Goal: Information Seeking & Learning: Learn about a topic

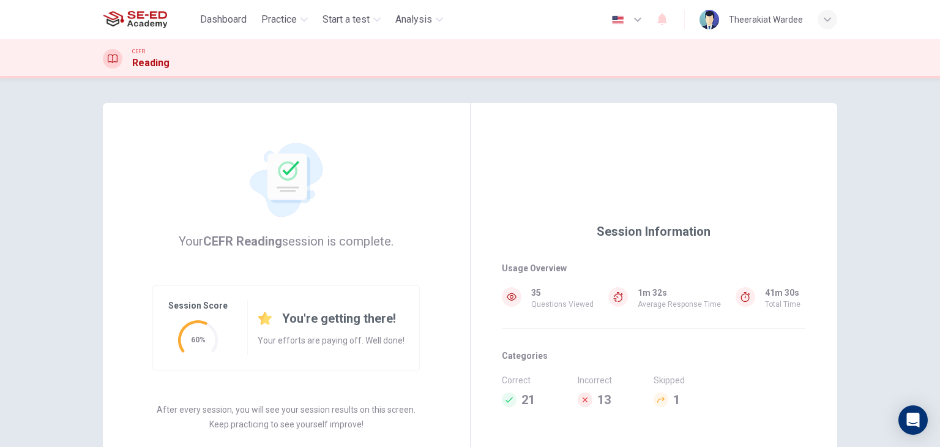
drag, startPoint x: 852, startPoint y: 184, endPoint x: 830, endPoint y: 142, distance: 47.4
click at [852, 184] on div "Your CEFR Reading session is complete. Session Score 60% You're getting there! …" at bounding box center [470, 315] width 774 height 475
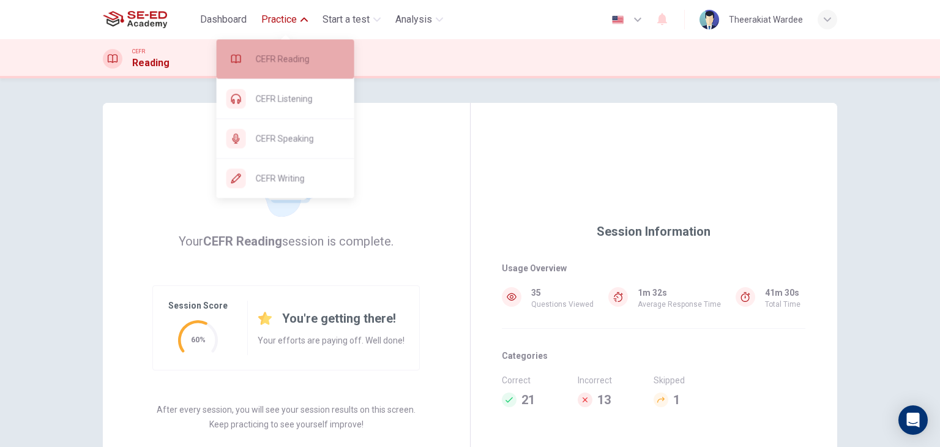
click at [282, 61] on span "CEFR Reading" at bounding box center [300, 58] width 89 height 15
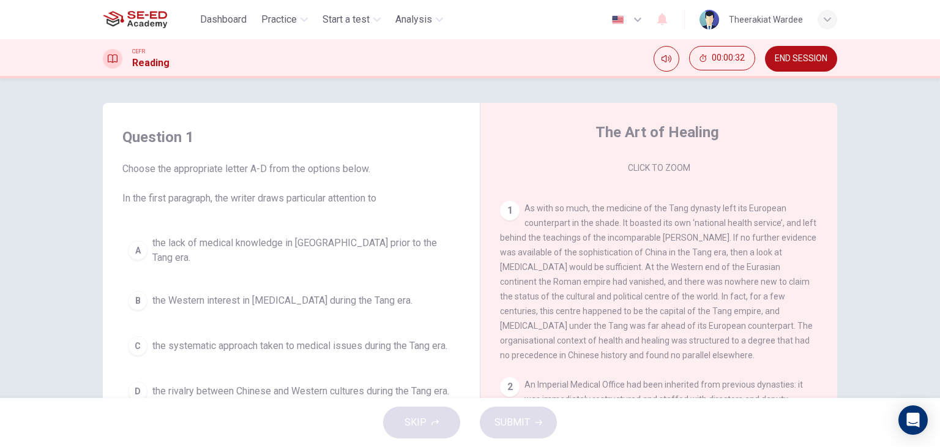
scroll to position [198, 0]
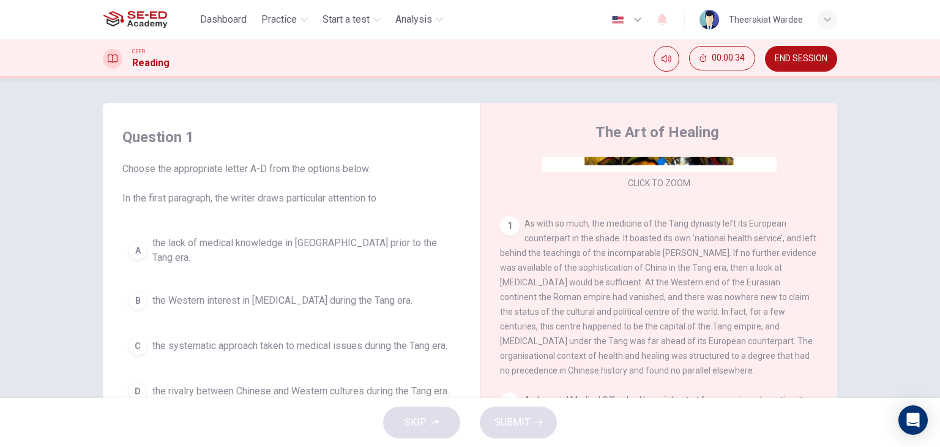
click at [508, 223] on div "1" at bounding box center [510, 226] width 20 height 20
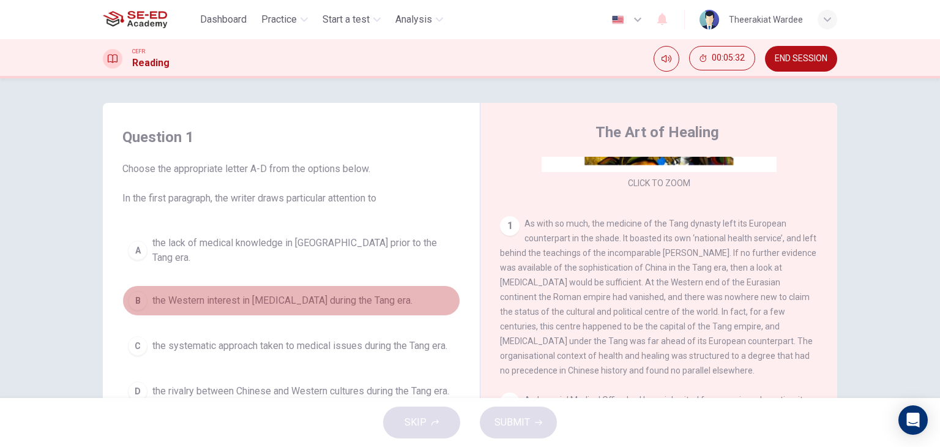
click at [137, 291] on div "B" at bounding box center [138, 301] width 20 height 20
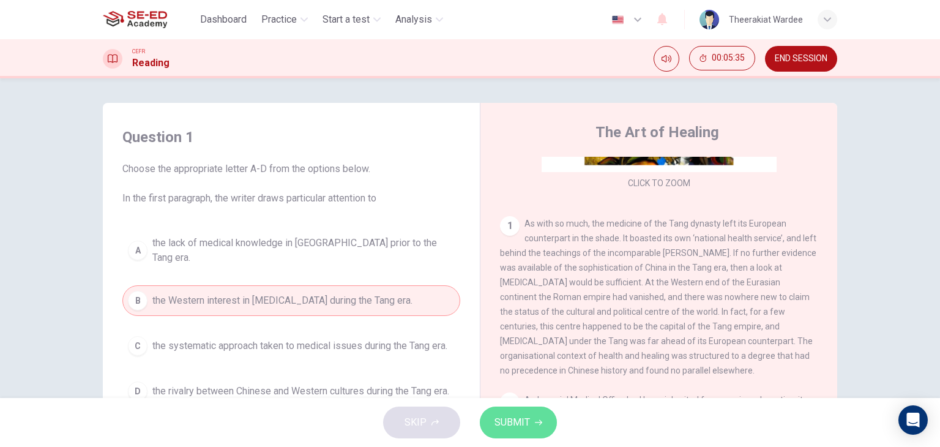
click at [520, 421] on span "SUBMIT" at bounding box center [513, 422] width 36 height 17
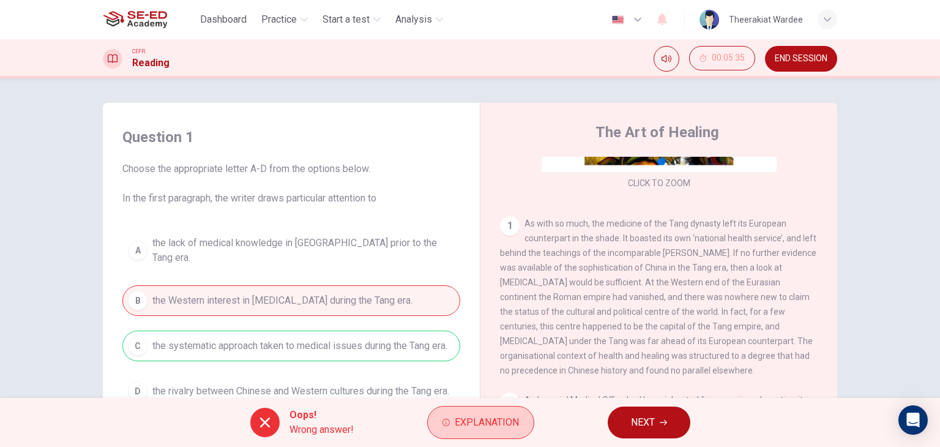
click at [481, 410] on button "Explanation" at bounding box center [480, 422] width 107 height 33
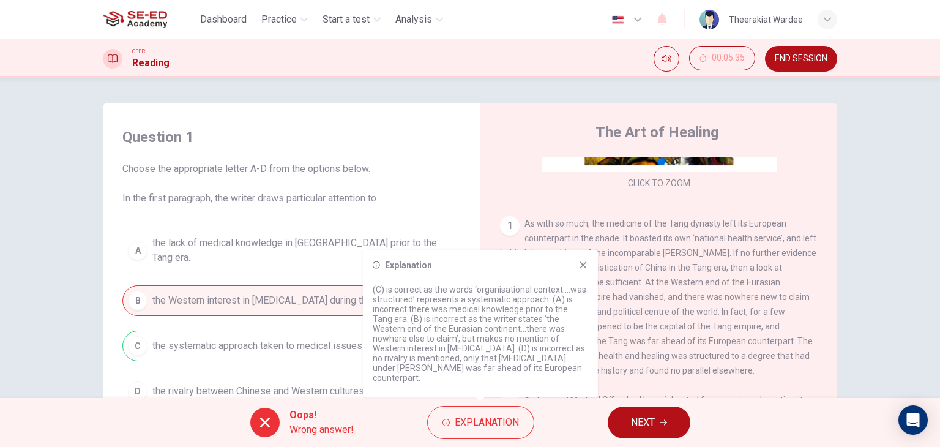
click at [586, 270] on icon at bounding box center [584, 265] width 10 height 10
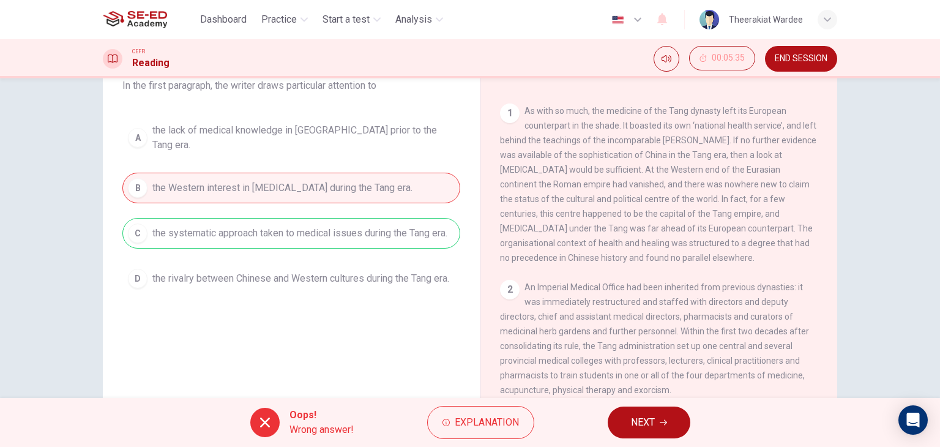
scroll to position [94, 0]
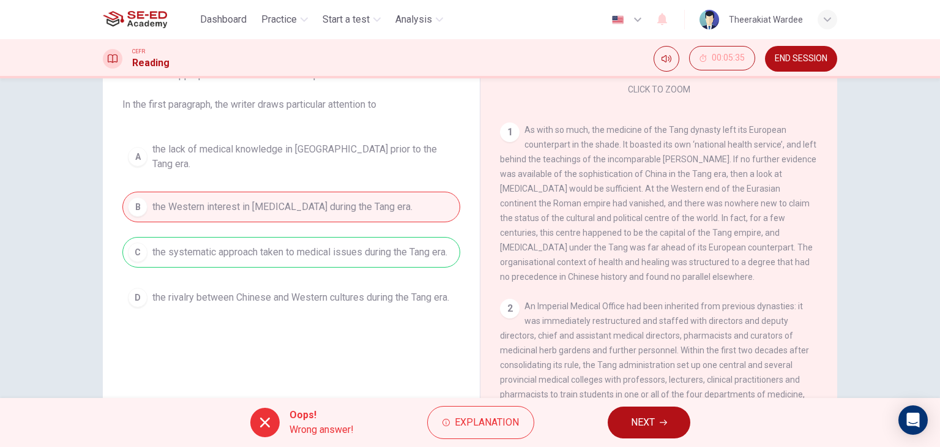
click at [652, 424] on span "NEXT" at bounding box center [643, 422] width 24 height 17
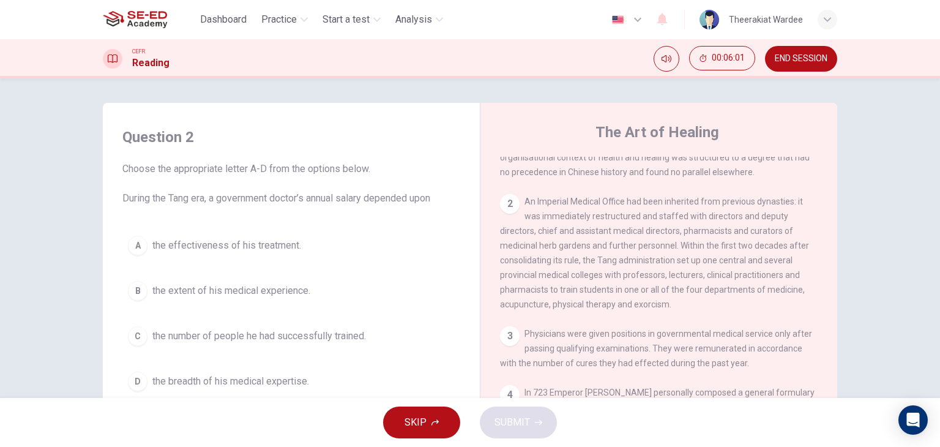
scroll to position [535, 0]
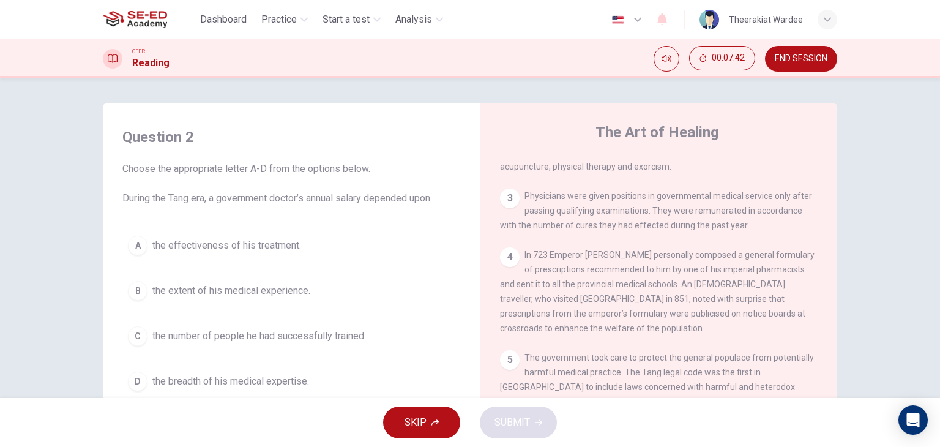
click at [279, 255] on button "A the effectiveness of his treatment." at bounding box center [291, 245] width 338 height 31
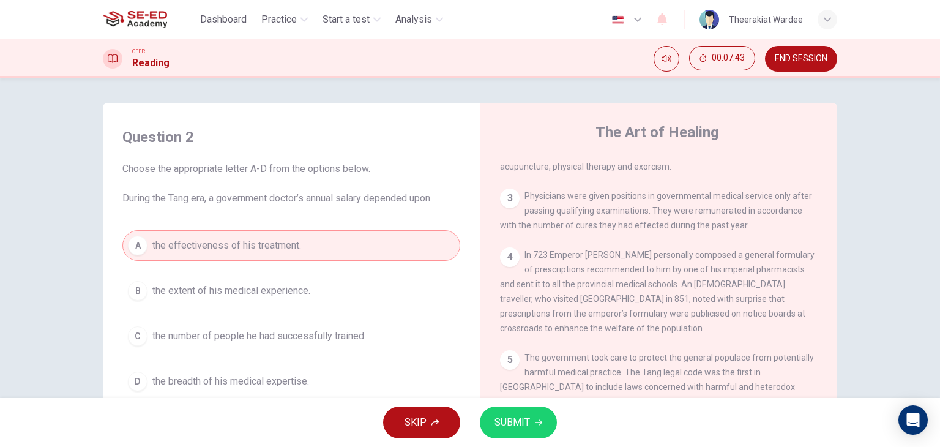
click at [499, 422] on span "SUBMIT" at bounding box center [513, 422] width 36 height 17
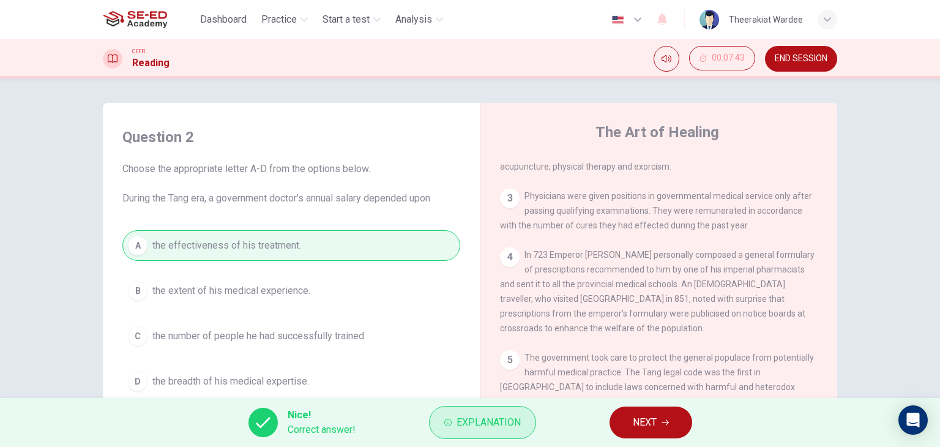
click at [509, 433] on button "Explanation" at bounding box center [482, 422] width 107 height 33
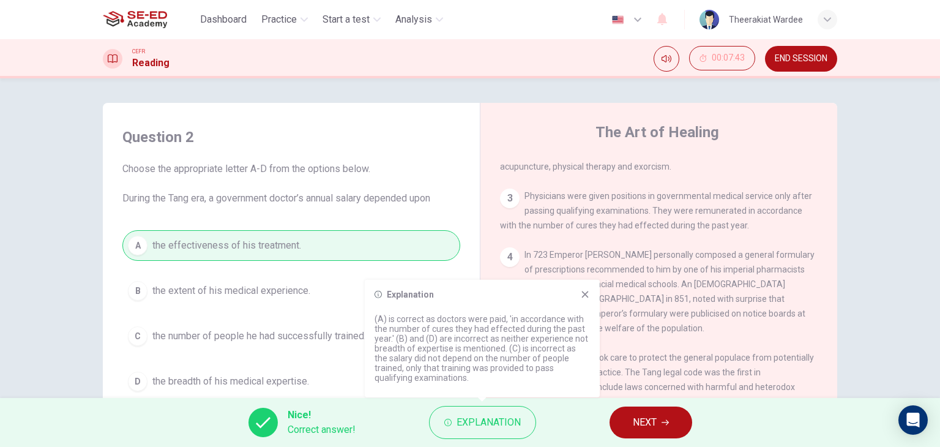
click at [580, 293] on icon at bounding box center [585, 295] width 10 height 10
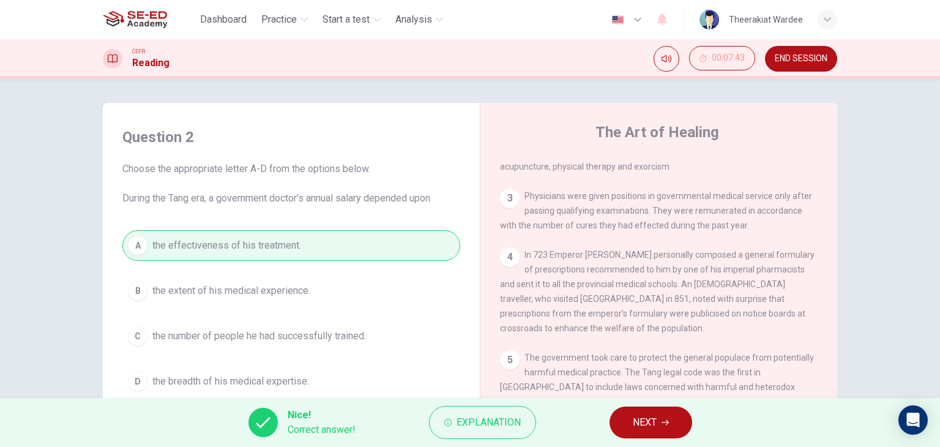
click at [659, 419] on button "NEXT" at bounding box center [651, 423] width 83 height 32
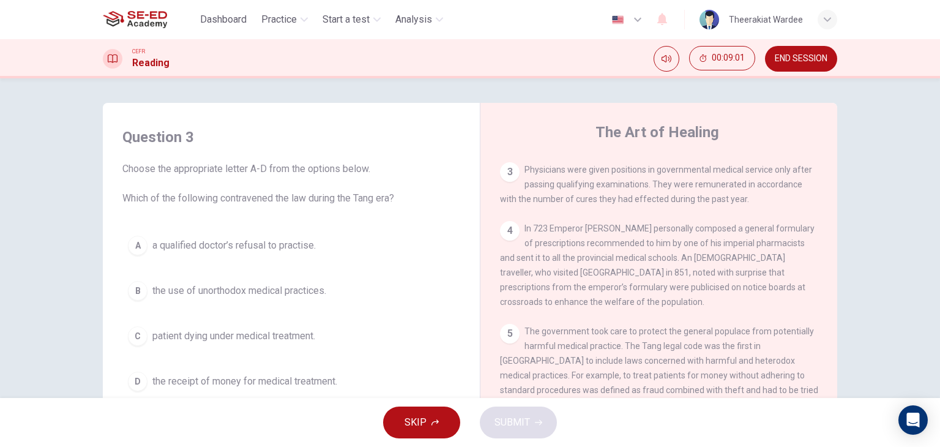
scroll to position [625, 0]
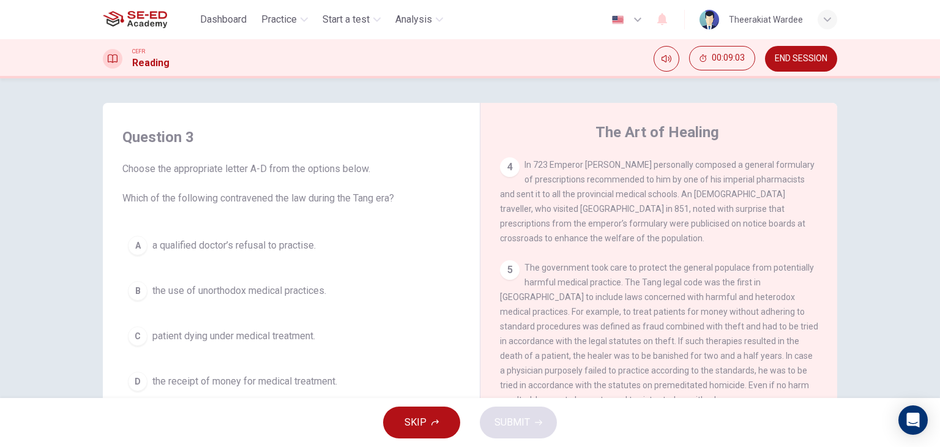
drag, startPoint x: 561, startPoint y: 282, endPoint x: 599, endPoint y: 280, distance: 38.0
click at [599, 280] on span "The government took care to protect the general populace from potentially harmf…" at bounding box center [659, 334] width 318 height 142
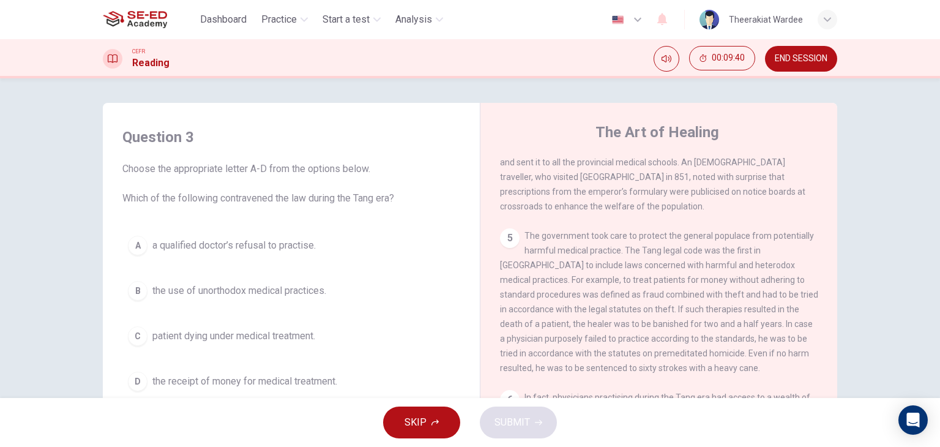
scroll to position [686, 0]
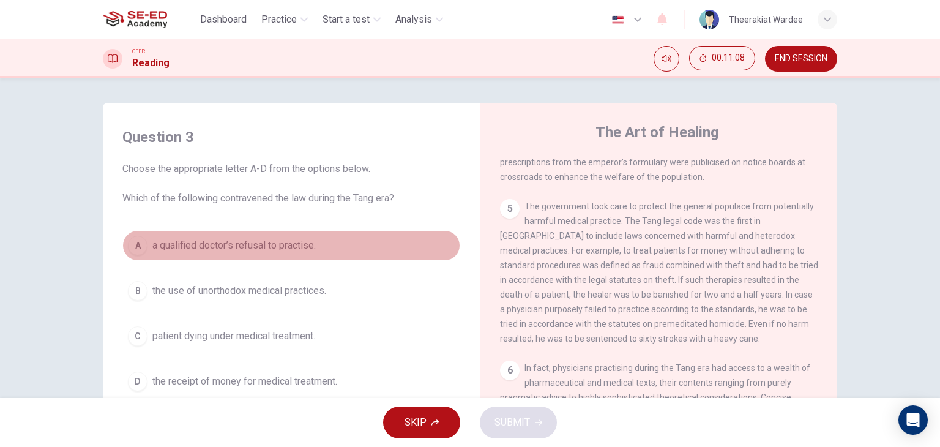
click at [269, 237] on button "A a qualified doctor’s refusal to practise." at bounding box center [291, 245] width 338 height 31
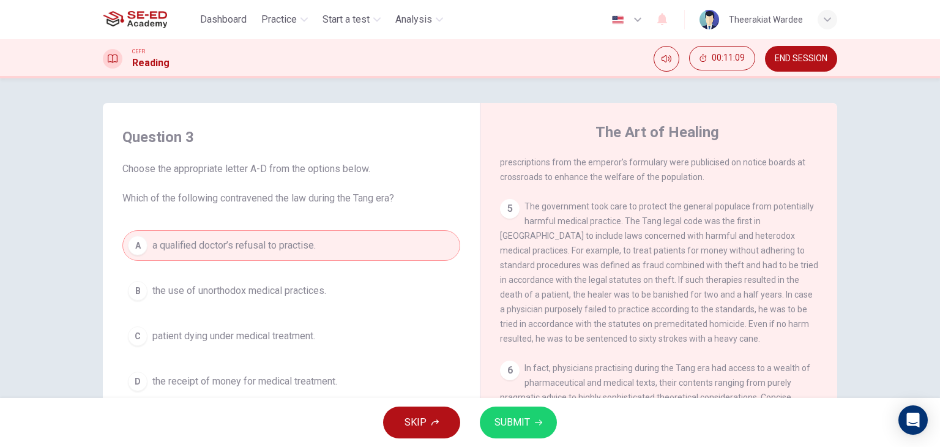
click at [522, 417] on span "SUBMIT" at bounding box center [513, 422] width 36 height 17
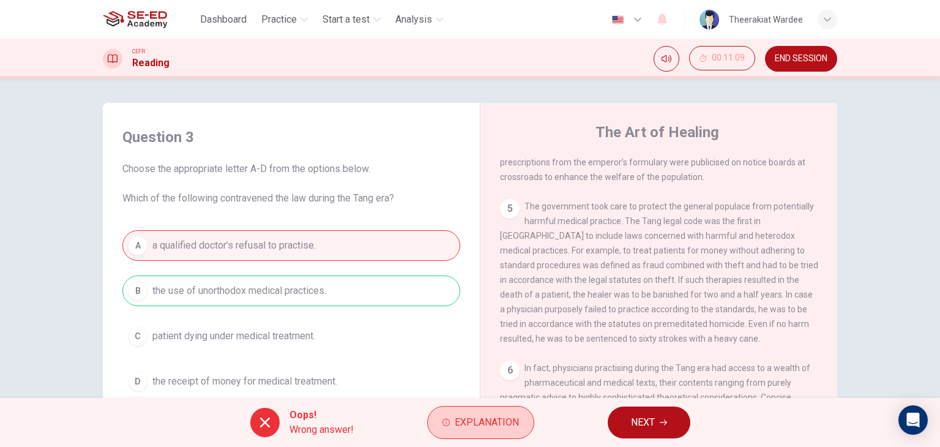
click at [500, 427] on span "Explanation" at bounding box center [487, 422] width 64 height 17
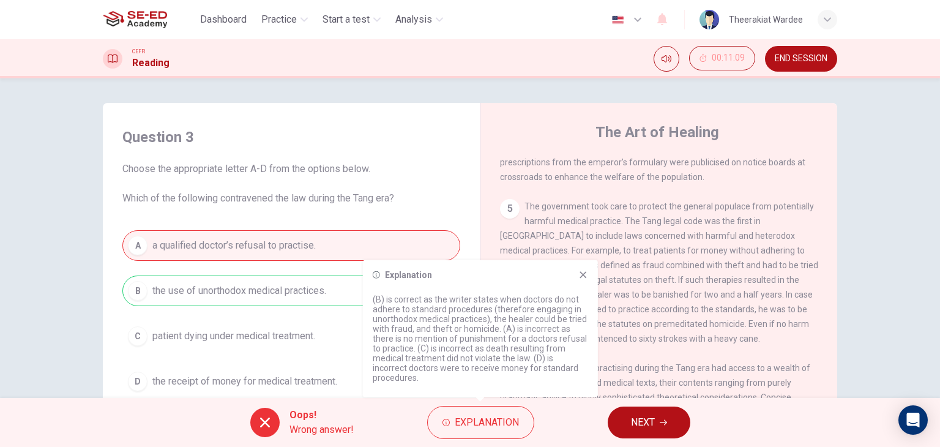
click at [587, 280] on icon at bounding box center [584, 275] width 10 height 10
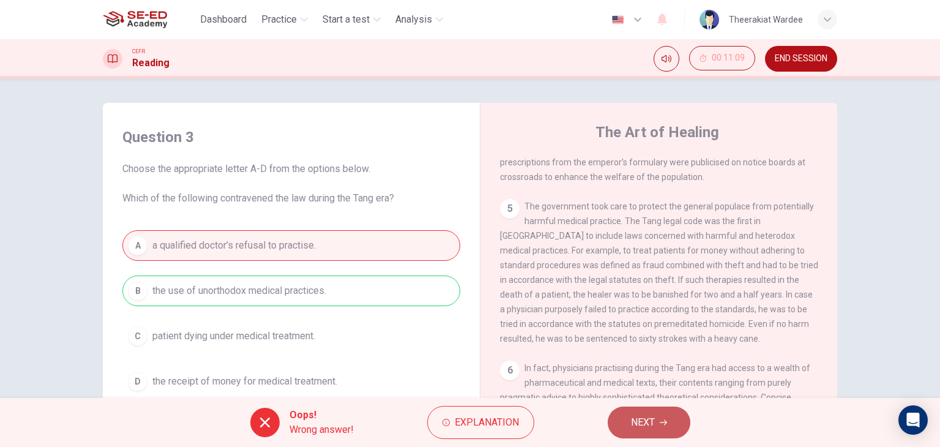
click at [647, 421] on span "NEXT" at bounding box center [643, 422] width 24 height 17
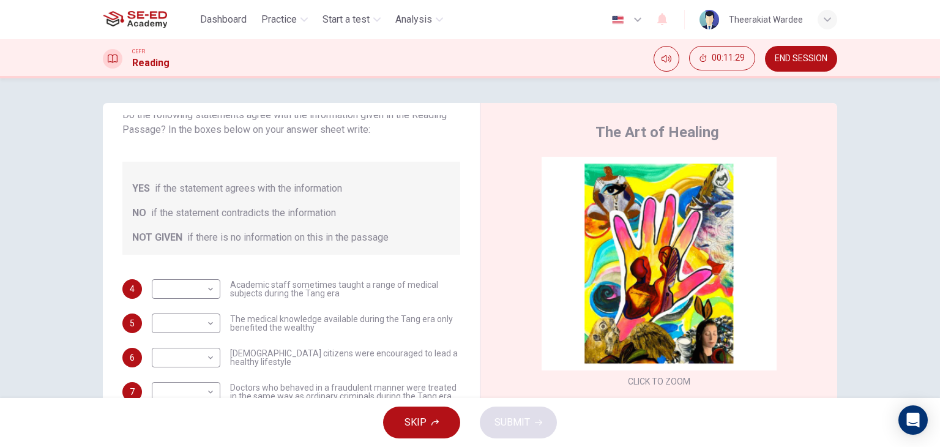
scroll to position [61, 0]
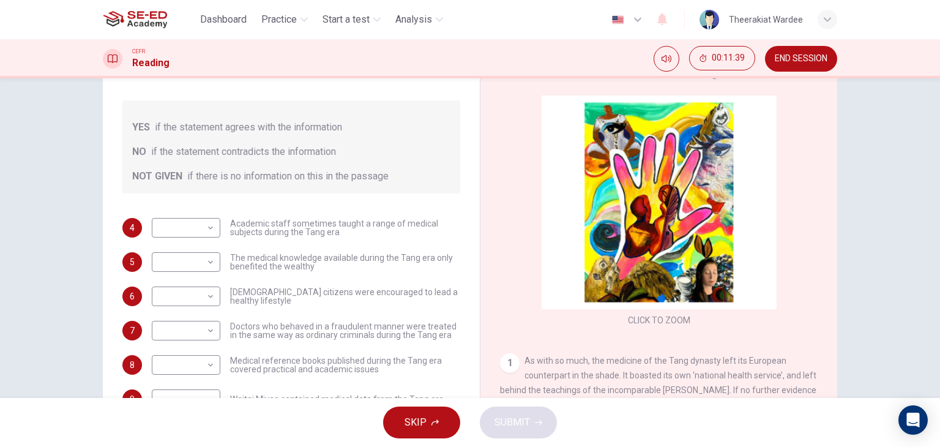
drag, startPoint x: 306, startPoint y: 332, endPoint x: 367, endPoint y: 338, distance: 61.5
click at [367, 338] on span "Doctors who behaved in a fraudulent manner were treated in the same way as ordi…" at bounding box center [345, 330] width 230 height 17
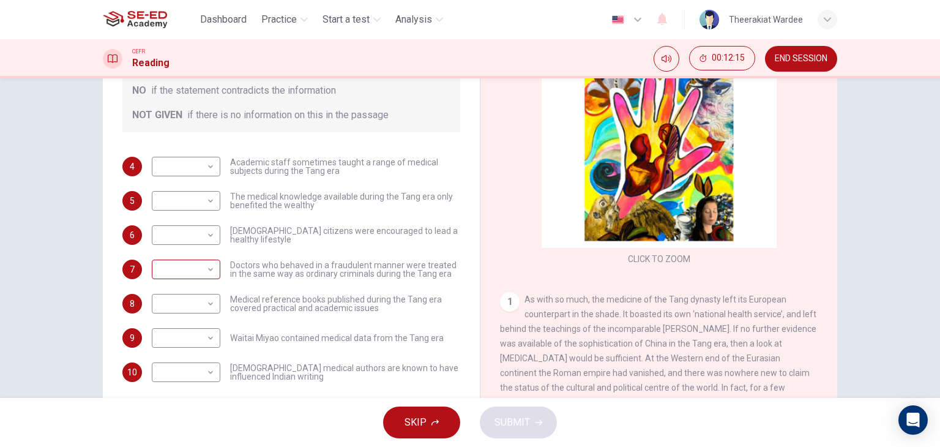
click at [191, 263] on body "This site uses cookies, as explained in our Privacy Policy . If you agree to th…" at bounding box center [470, 223] width 940 height 447
click at [184, 283] on li "YES" at bounding box center [183, 289] width 69 height 20
type input "YES"
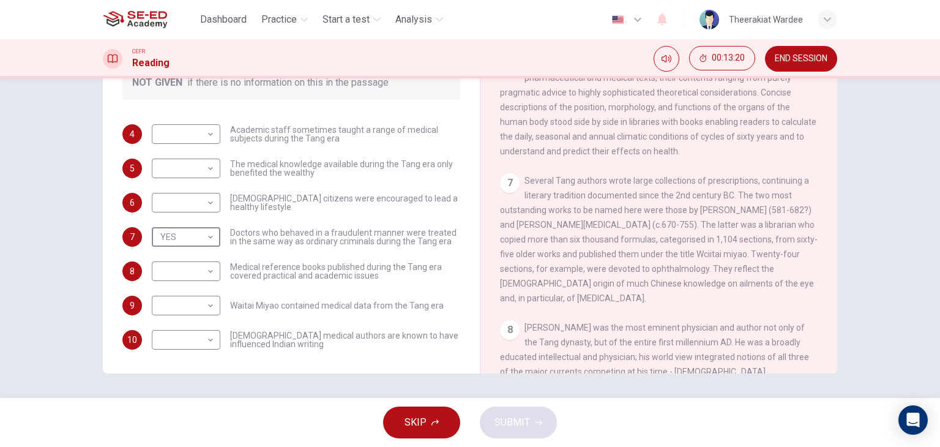
scroll to position [857, 0]
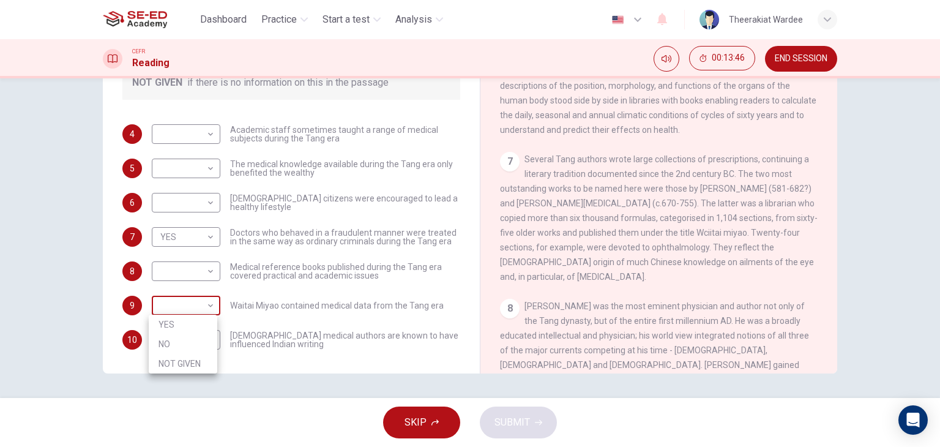
click at [176, 306] on body "This site uses cookies, as explained in our Privacy Policy . If you agree to th…" at bounding box center [470, 223] width 940 height 447
click at [176, 327] on li "YES" at bounding box center [183, 325] width 69 height 20
type input "YES"
click at [192, 343] on body "This site uses cookies, as explained in our Privacy Policy . If you agree to th…" at bounding box center [470, 223] width 940 height 447
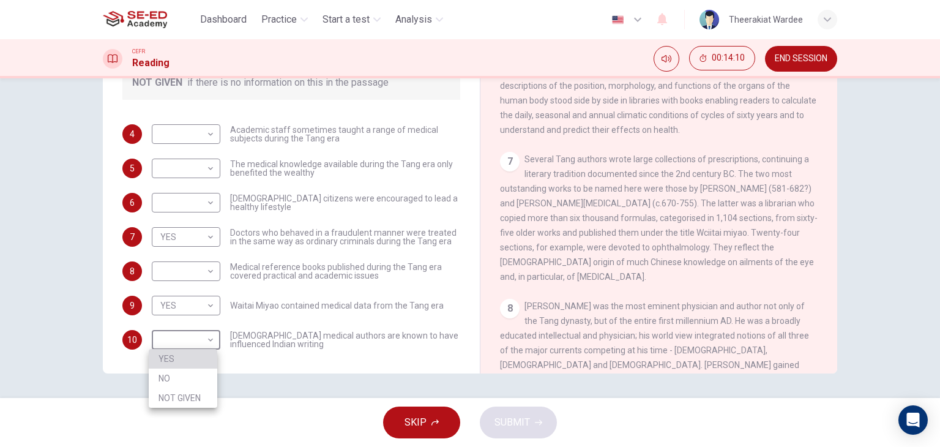
click at [191, 361] on li "YES" at bounding box center [183, 359] width 69 height 20
type input "YES"
click at [162, 197] on body "This site uses cookies, as explained in our Privacy Policy . If you agree to th…" at bounding box center [470, 223] width 940 height 447
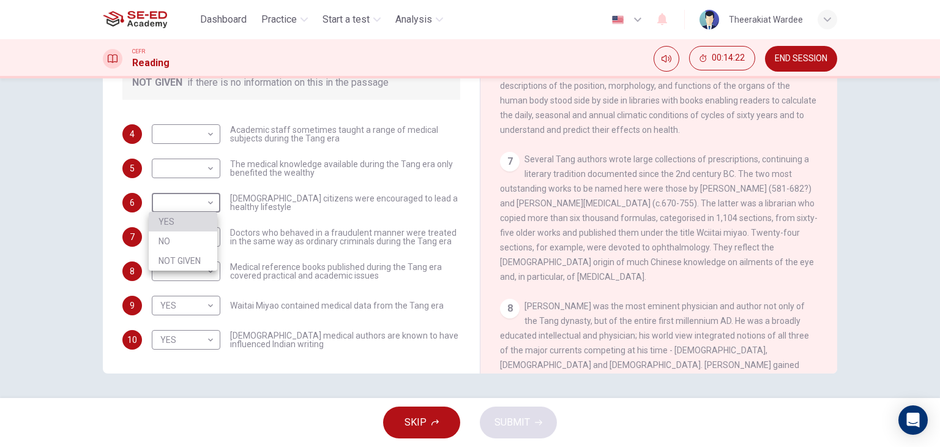
click at [178, 227] on li "YES" at bounding box center [183, 222] width 69 height 20
type input "YES"
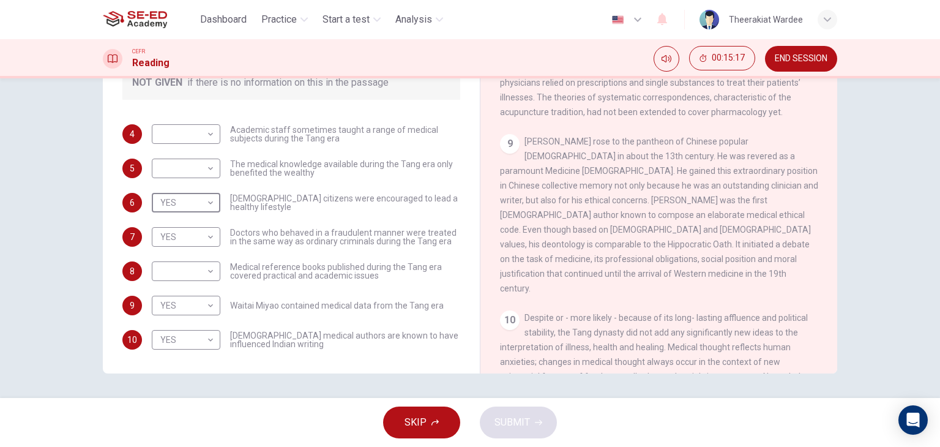
scroll to position [1014, 0]
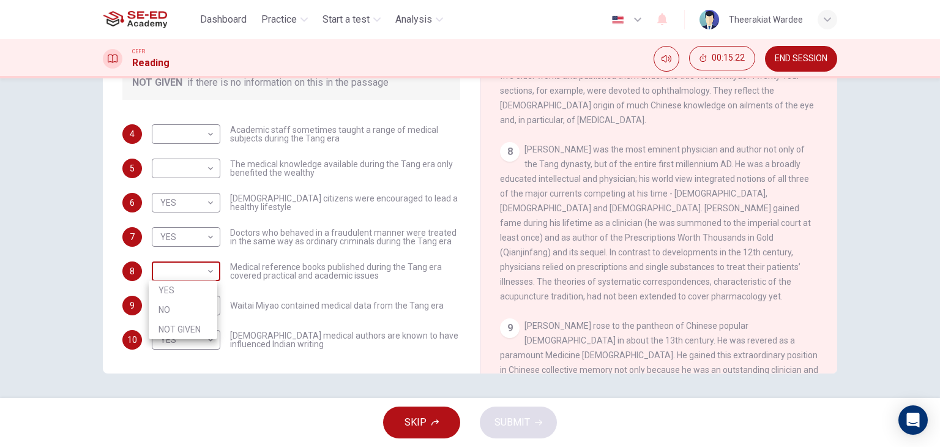
click at [208, 266] on body "This site uses cookies, as explained in our Privacy Policy . If you agree to th…" at bounding box center [470, 223] width 940 height 447
click at [184, 332] on li "NOT GIVEN" at bounding box center [183, 330] width 69 height 20
type input "NOT GIVEN"
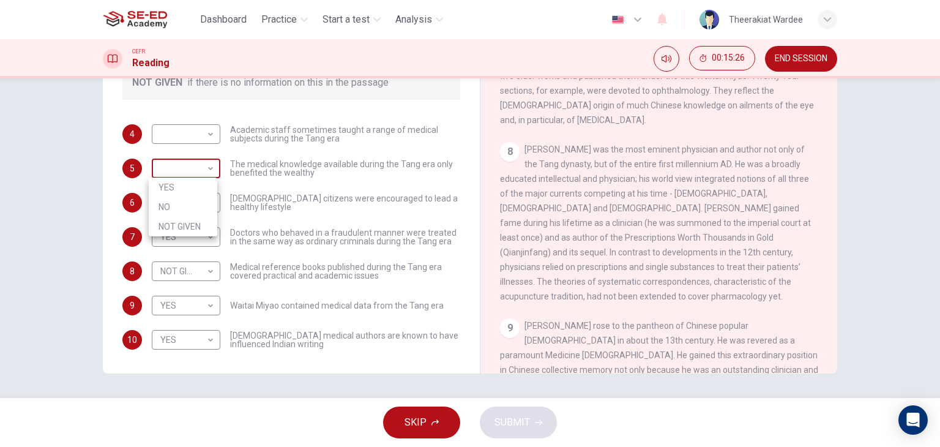
click at [193, 173] on body "This site uses cookies, as explained in our Privacy Policy . If you agree to th…" at bounding box center [470, 223] width 940 height 447
click at [179, 201] on li "NO" at bounding box center [183, 207] width 69 height 20
type input "NO"
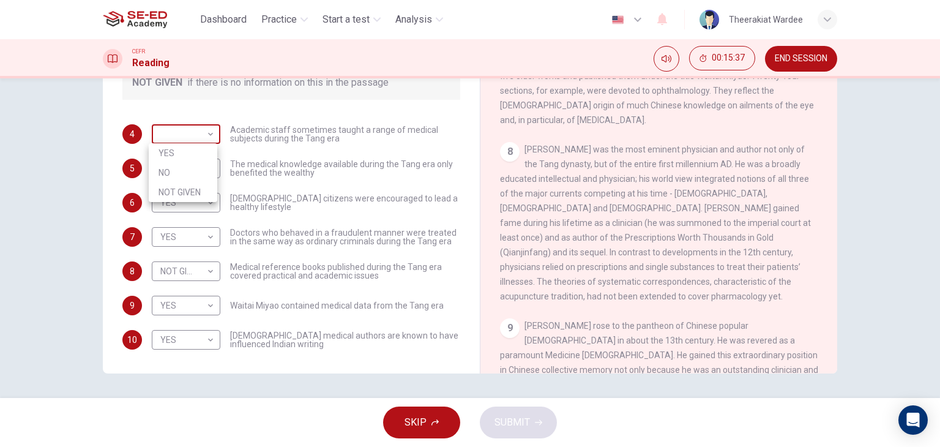
click at [206, 131] on body "This site uses cookies, as explained in our Privacy Policy . If you agree to th…" at bounding box center [470, 223] width 940 height 447
click at [186, 187] on li "NOT GIVEN" at bounding box center [183, 192] width 69 height 20
type input "NOT GIVEN"
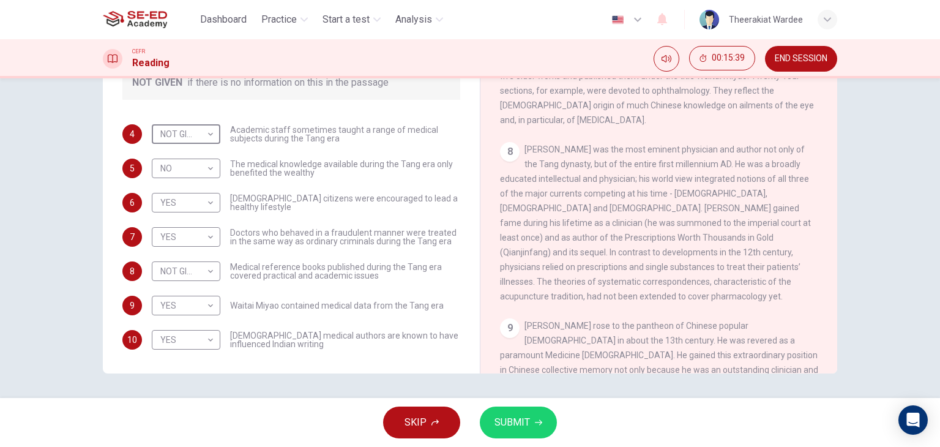
click at [517, 416] on span "SUBMIT" at bounding box center [513, 422] width 36 height 17
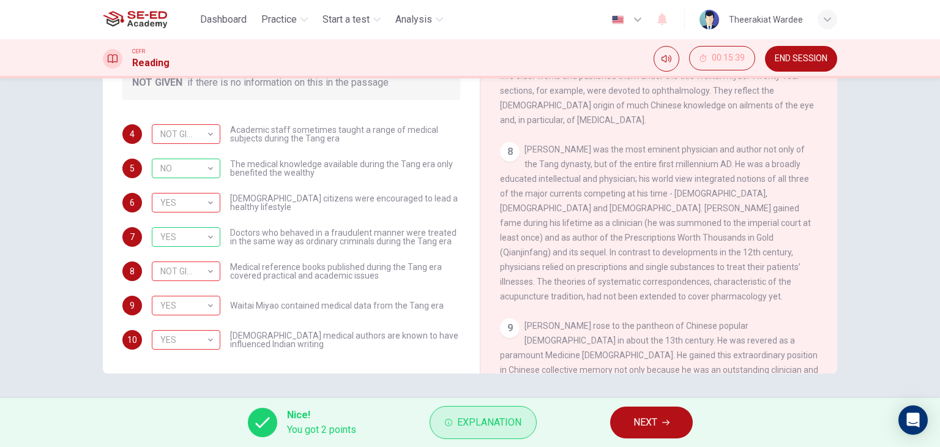
click at [478, 422] on span "Explanation" at bounding box center [489, 422] width 64 height 17
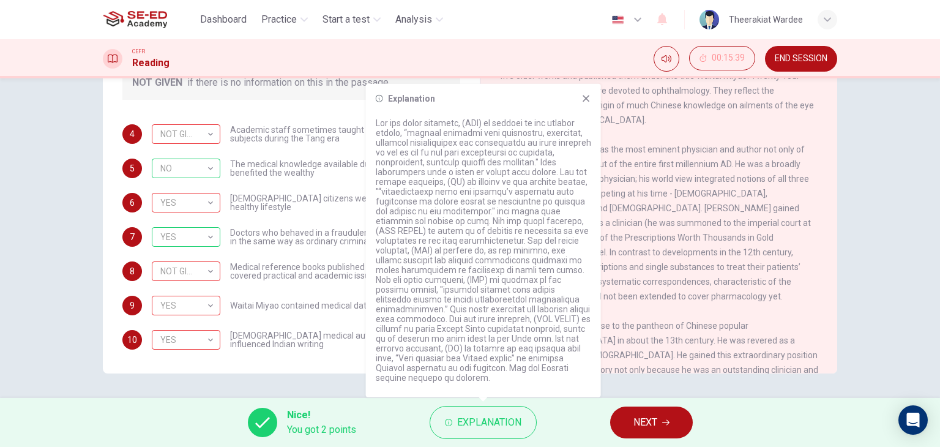
click at [348, 146] on div "4 NOT GIVEN NOT GIVEN ​ Academic staff sometimes taught a range of medical subj…" at bounding box center [291, 236] width 338 height 225
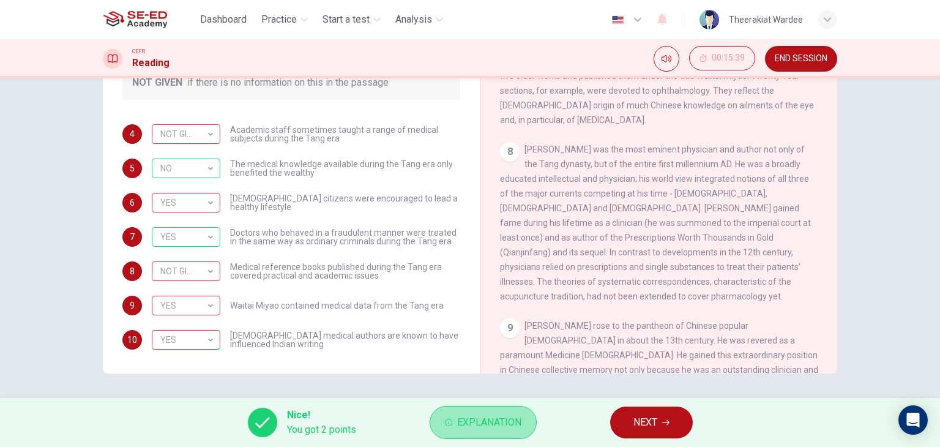
click at [518, 428] on span "Explanation" at bounding box center [489, 422] width 64 height 17
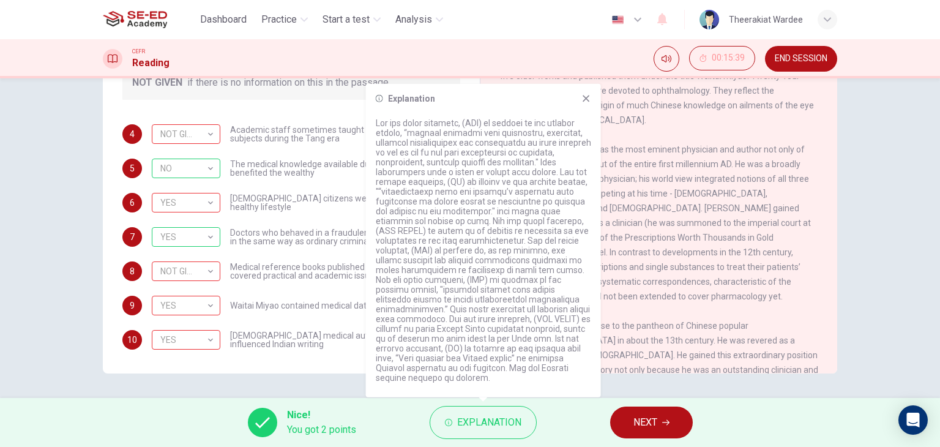
drag, startPoint x: 478, startPoint y: 188, endPoint x: 569, endPoint y: 195, distance: 91.5
click at [569, 195] on p at bounding box center [484, 250] width 216 height 265
click at [321, 205] on span "[DEMOGRAPHIC_DATA] citizens were encouraged to lead a healthy lifestyle" at bounding box center [345, 202] width 230 height 17
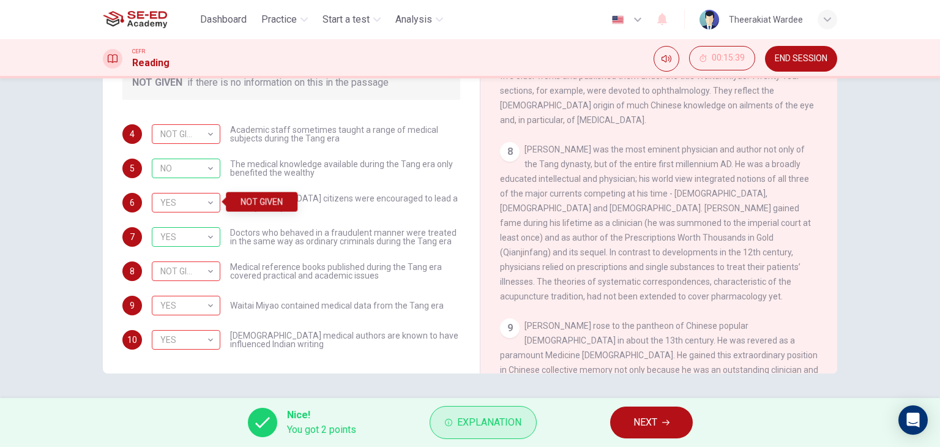
click at [482, 422] on span "Explanation" at bounding box center [489, 422] width 64 height 17
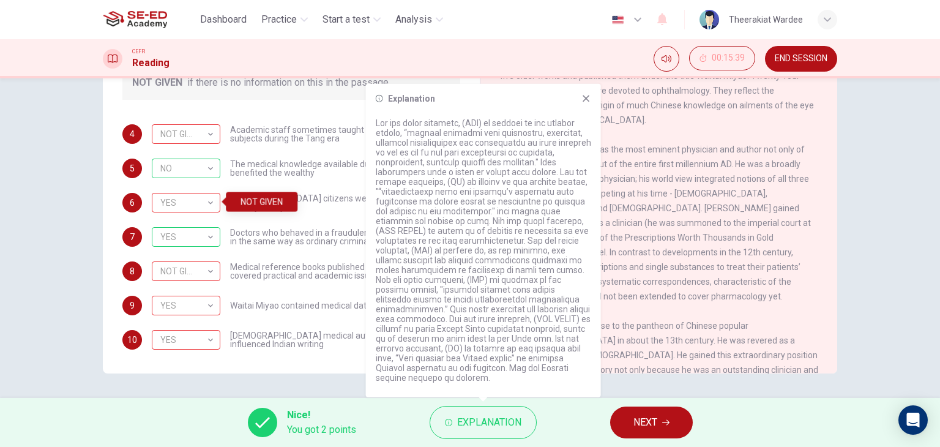
click at [242, 290] on div "4 NOT GIVEN NOT GIVEN ​ Academic staff sometimes taught a range of medical subj…" at bounding box center [291, 236] width 338 height 225
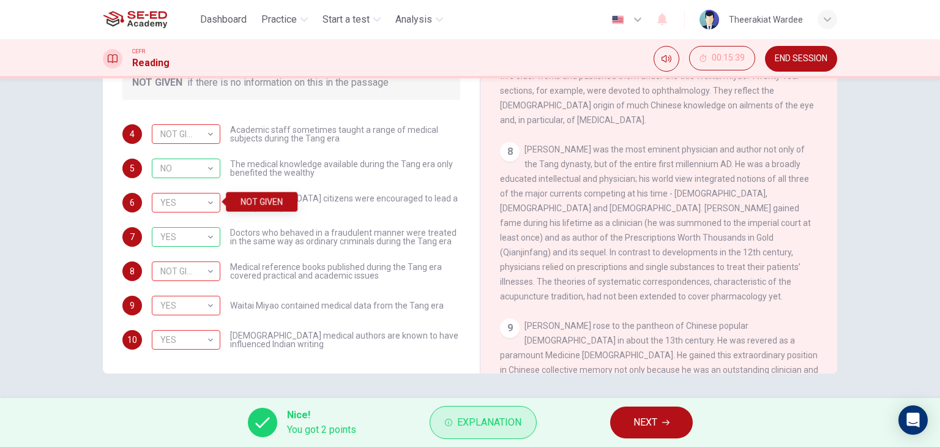
click at [486, 432] on button "Explanation" at bounding box center [483, 422] width 107 height 33
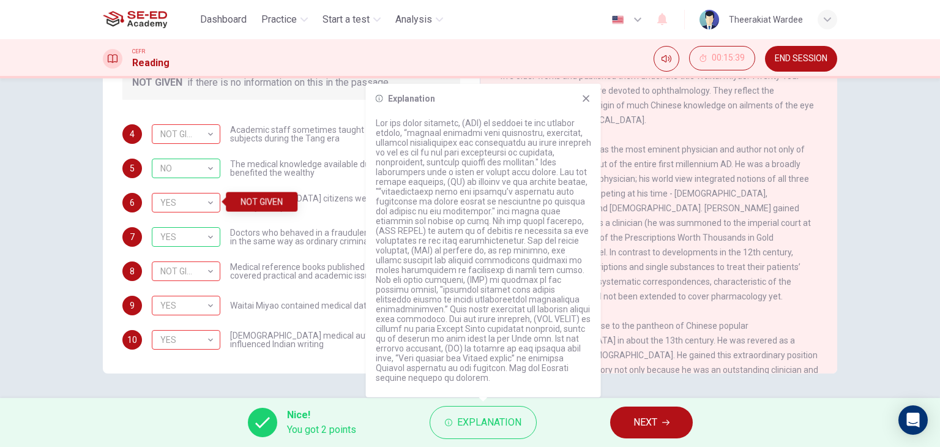
click at [294, 363] on div "Questions 4 - 10 Do the following statements agree with the information given i…" at bounding box center [292, 166] width 358 height 413
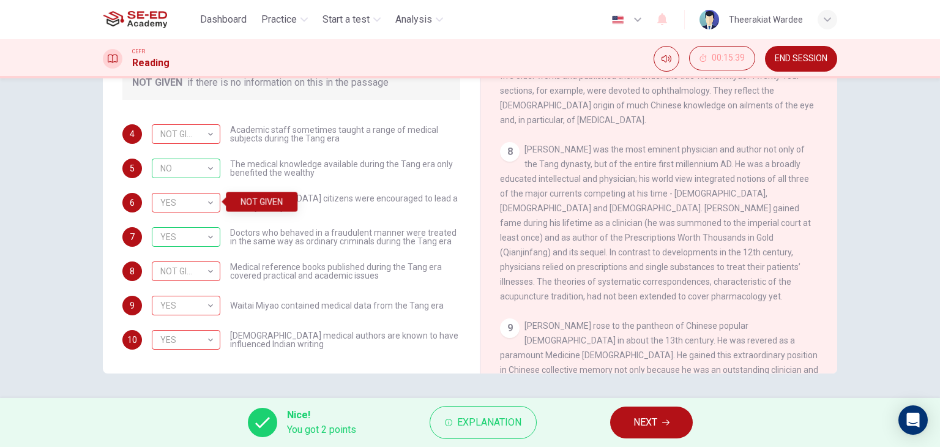
click at [688, 415] on button "NEXT" at bounding box center [651, 423] width 83 height 32
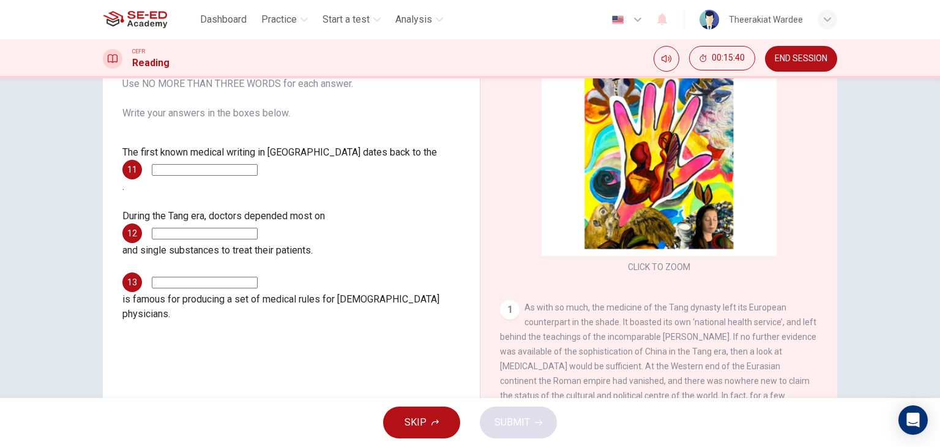
scroll to position [94, 0]
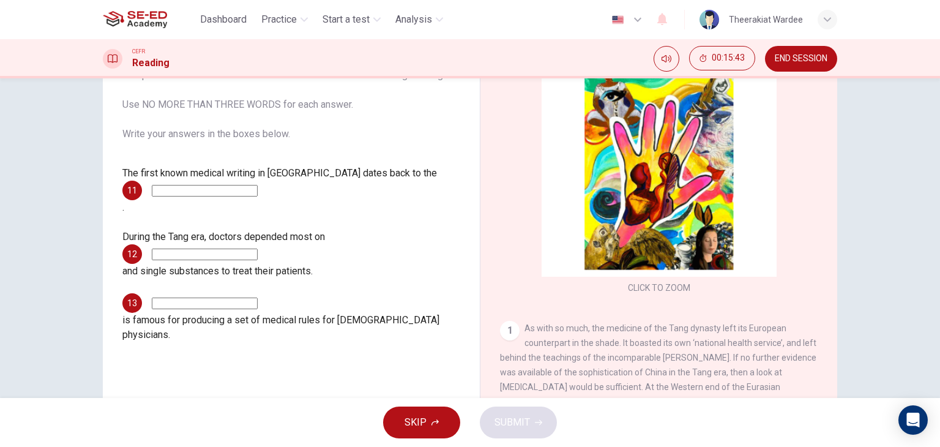
click at [256, 185] on input at bounding box center [205, 191] width 106 height 12
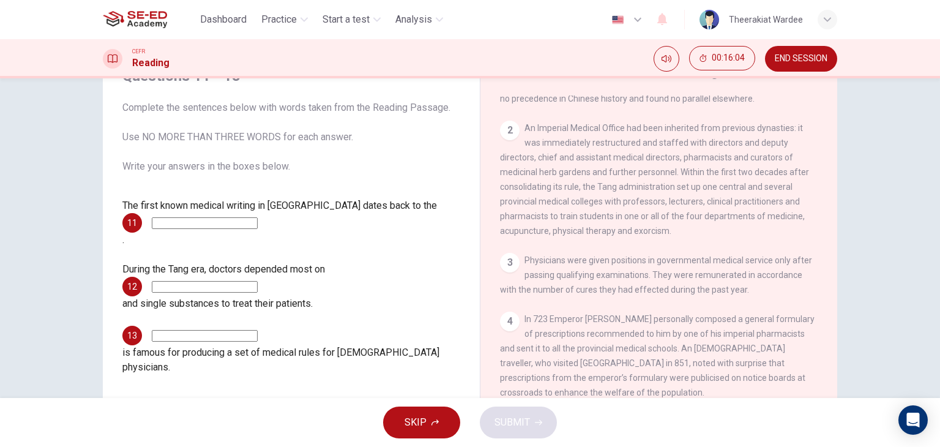
scroll to position [490, 0]
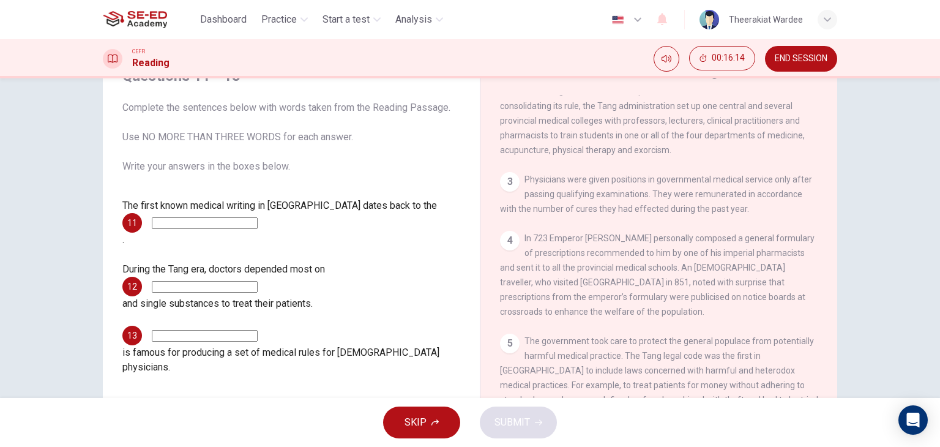
click at [175, 220] on input at bounding box center [205, 223] width 106 height 12
type input "723 Emperor [PERSON_NAME]"
click at [185, 281] on input at bounding box center [205, 287] width 106 height 12
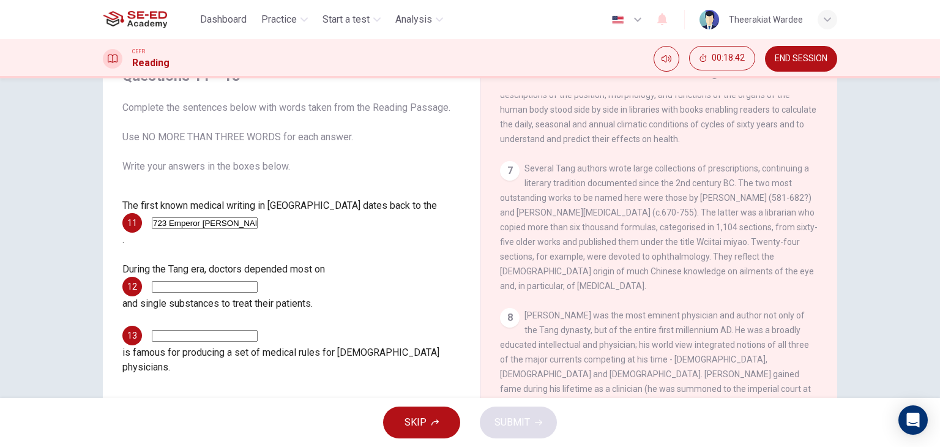
scroll to position [1003, 0]
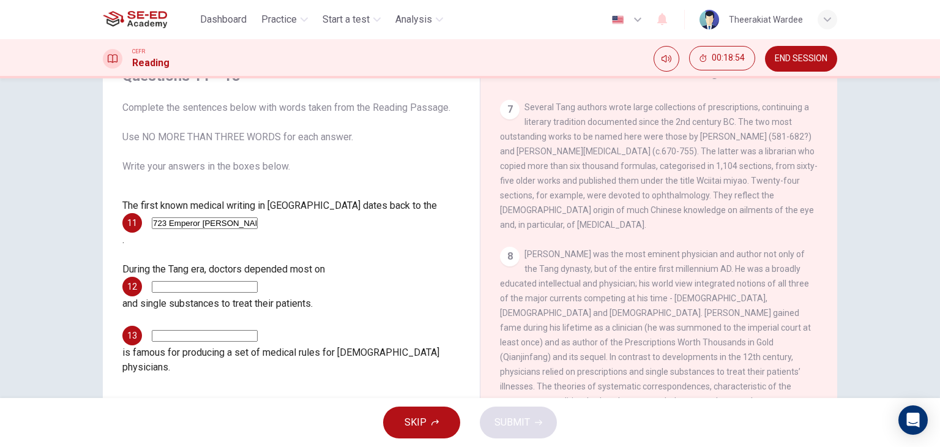
click at [236, 281] on input at bounding box center [205, 287] width 106 height 12
type input "s"
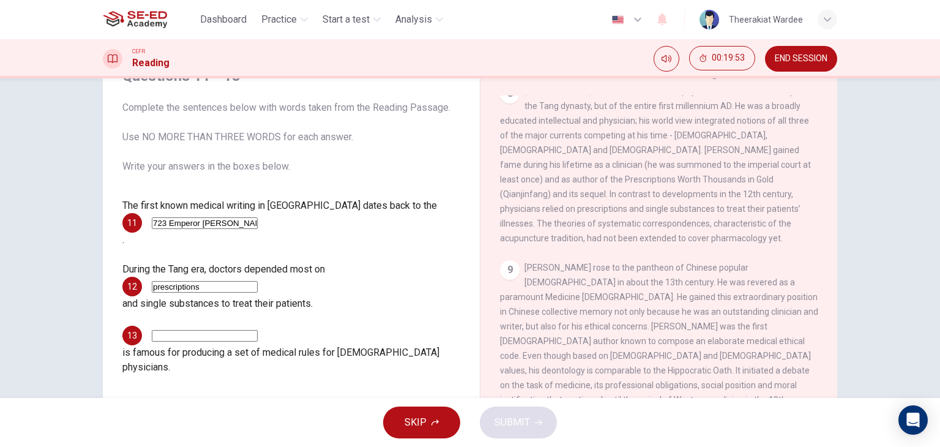
scroll to position [1187, 0]
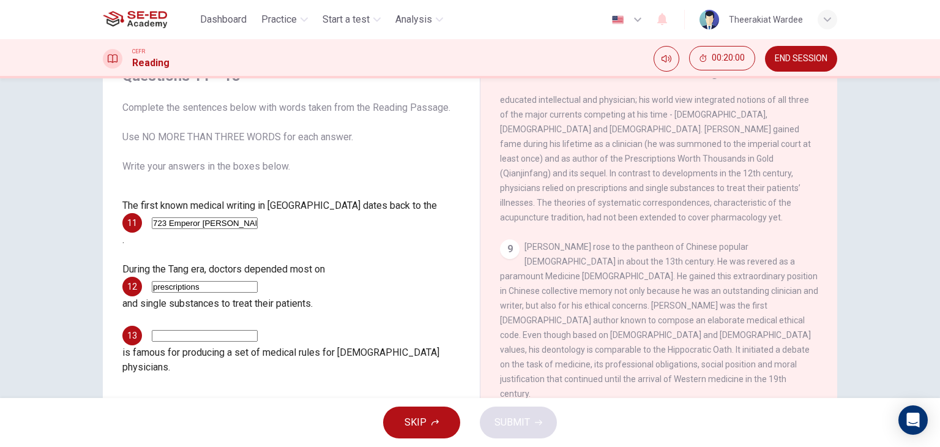
type input "prescriptions"
click at [213, 330] on input at bounding box center [205, 336] width 106 height 12
type input "[PERSON_NAME]"
click at [535, 429] on button "SUBMIT" at bounding box center [518, 423] width 77 height 32
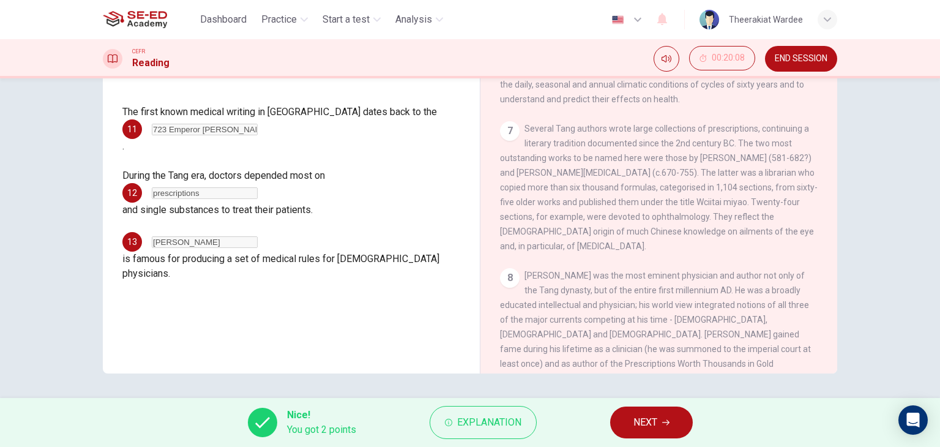
scroll to position [880, 0]
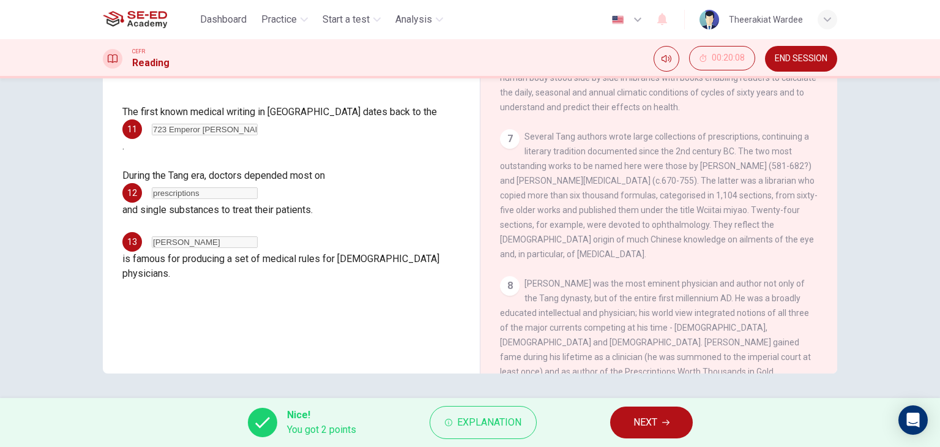
drag, startPoint x: 669, startPoint y: 173, endPoint x: 721, endPoint y: 173, distance: 52.7
click at [721, 173] on span "Several Tang authors wrote large collections of prescriptions, continuing a lit…" at bounding box center [659, 195] width 318 height 127
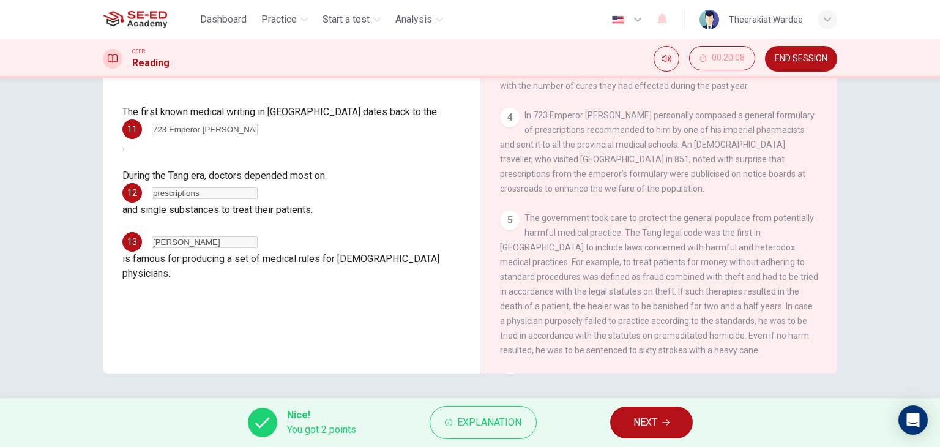
scroll to position [635, 0]
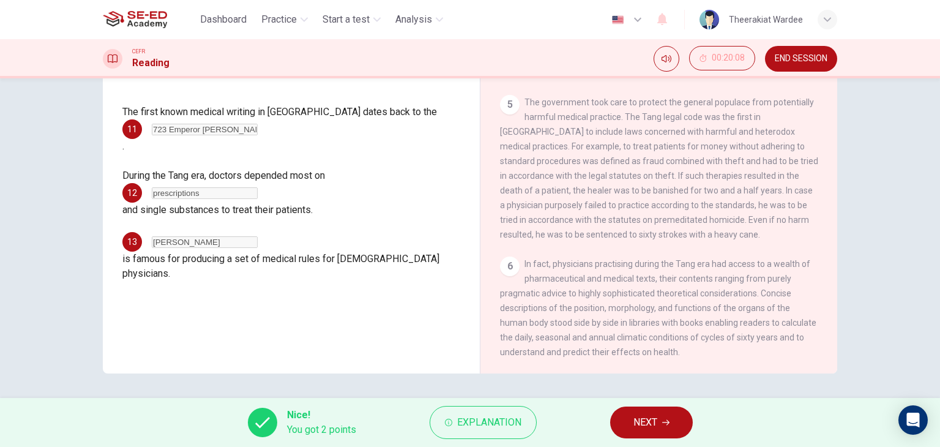
click at [647, 435] on button "NEXT" at bounding box center [651, 423] width 83 height 32
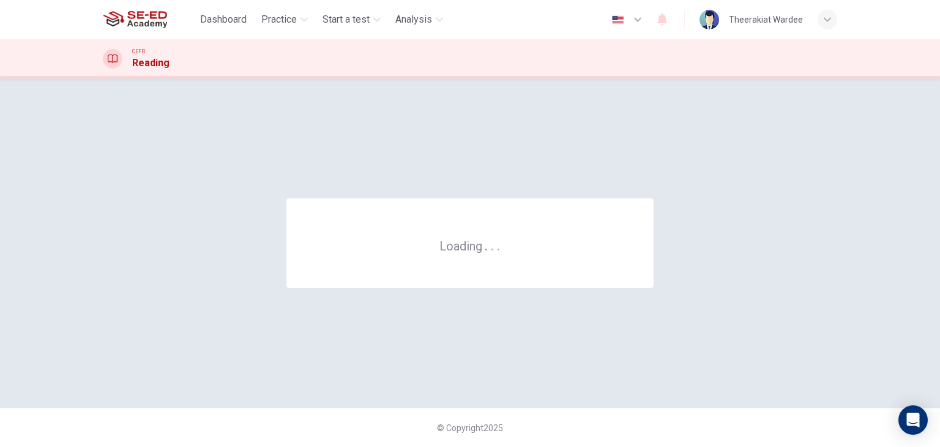
scroll to position [0, 0]
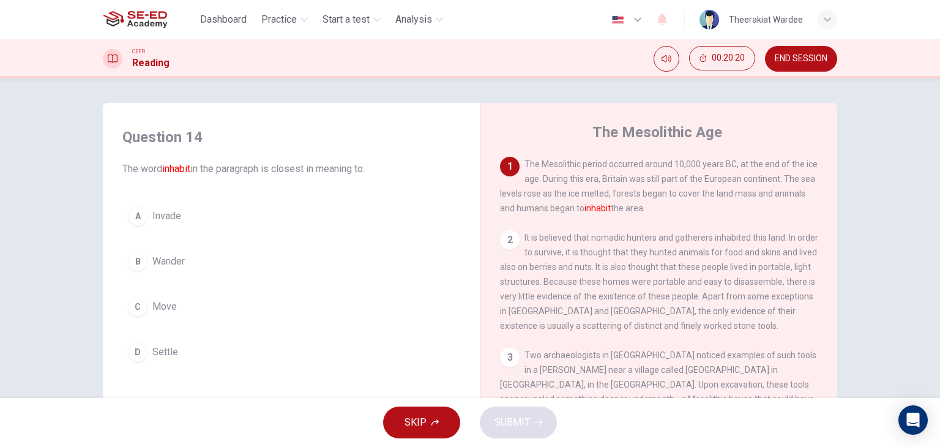
click at [156, 225] on button "A Invade" at bounding box center [291, 216] width 338 height 31
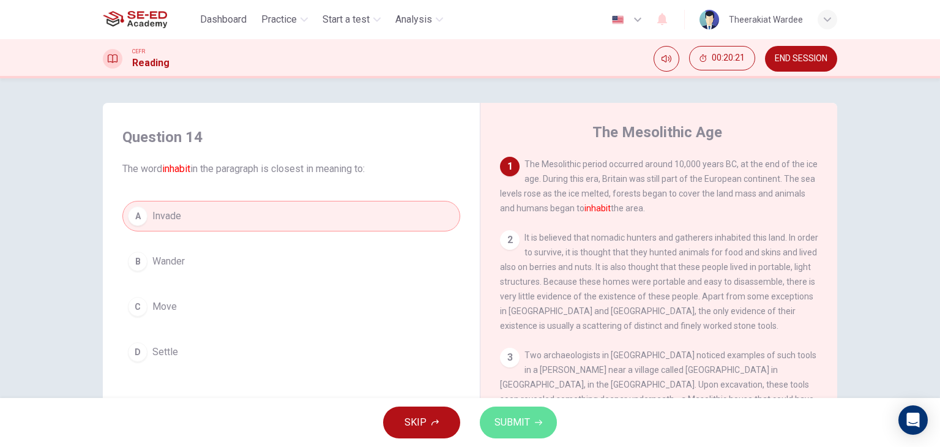
click at [502, 419] on span "SUBMIT" at bounding box center [513, 422] width 36 height 17
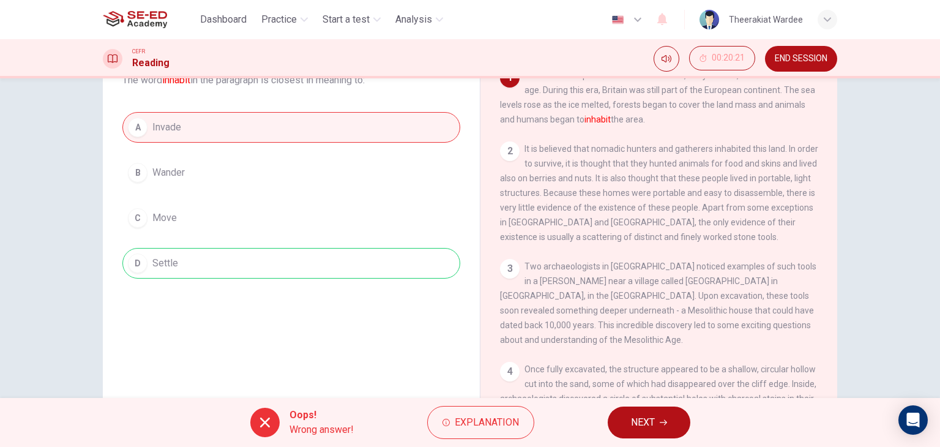
scroll to position [155, 0]
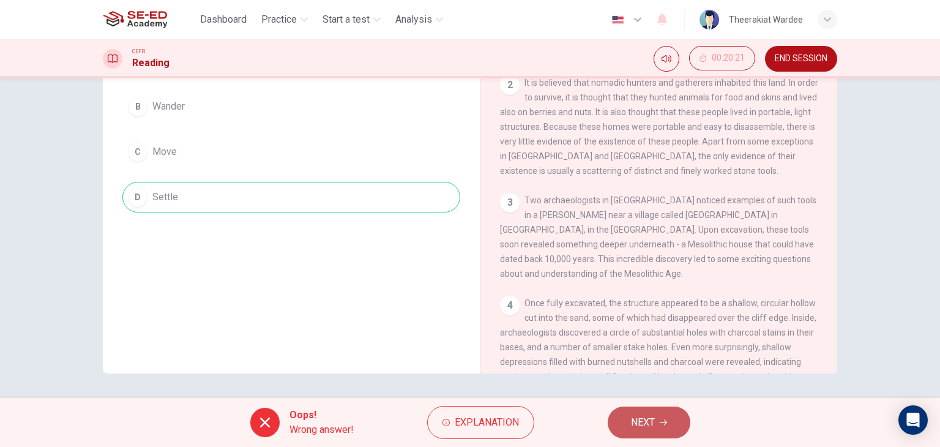
click at [658, 430] on button "NEXT" at bounding box center [649, 423] width 83 height 32
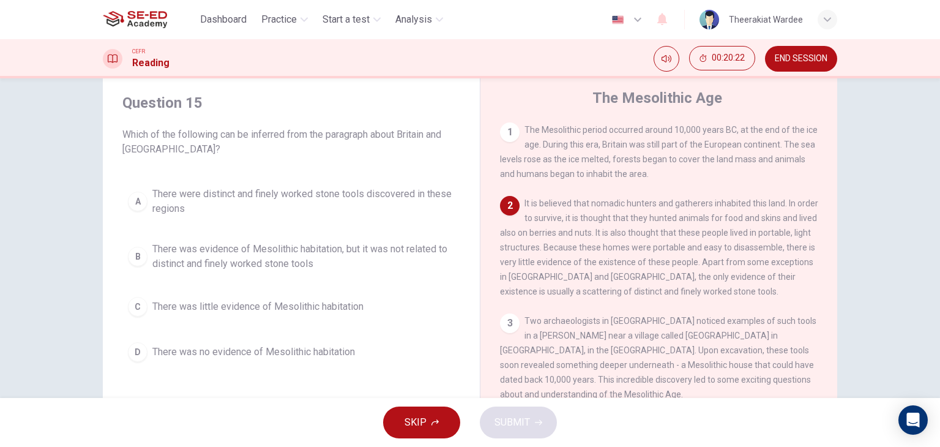
scroll to position [32, 0]
click at [295, 306] on span "There was little evidence of Mesolithic habitation" at bounding box center [257, 308] width 211 height 15
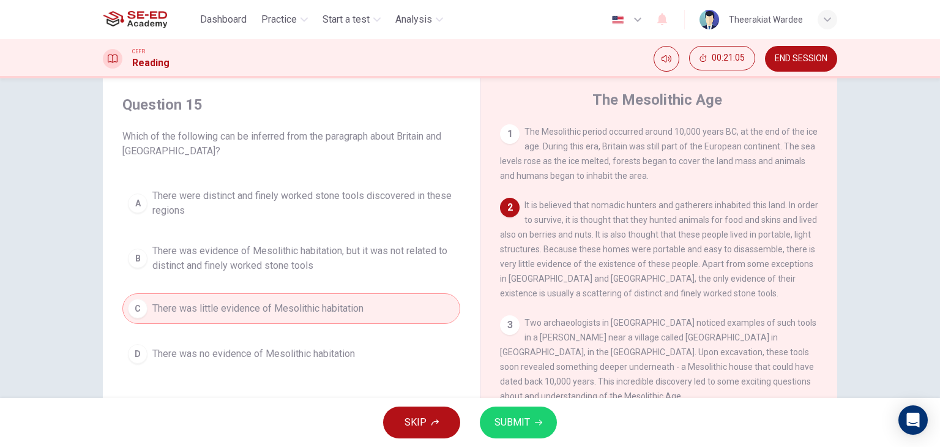
click at [502, 415] on span "SUBMIT" at bounding box center [513, 422] width 36 height 17
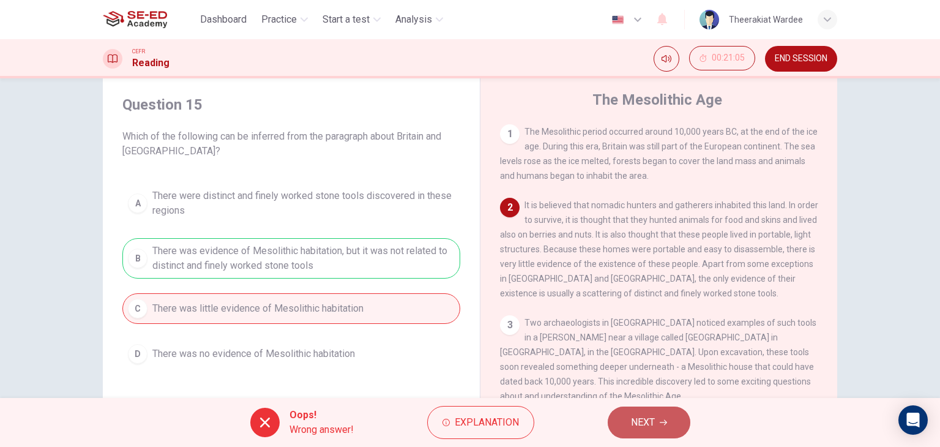
click at [645, 426] on span "NEXT" at bounding box center [643, 422] width 24 height 17
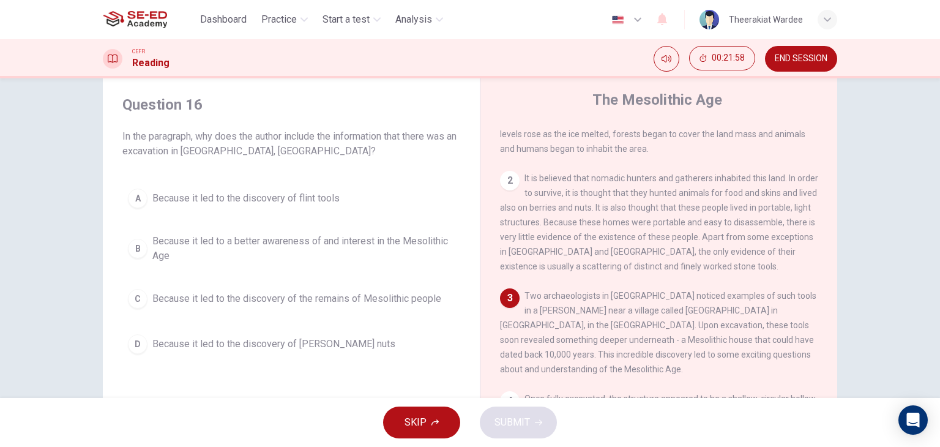
scroll to position [23, 0]
click at [156, 260] on span "Because it led to a better awareness of and interest in the Mesolithic Age" at bounding box center [303, 248] width 302 height 29
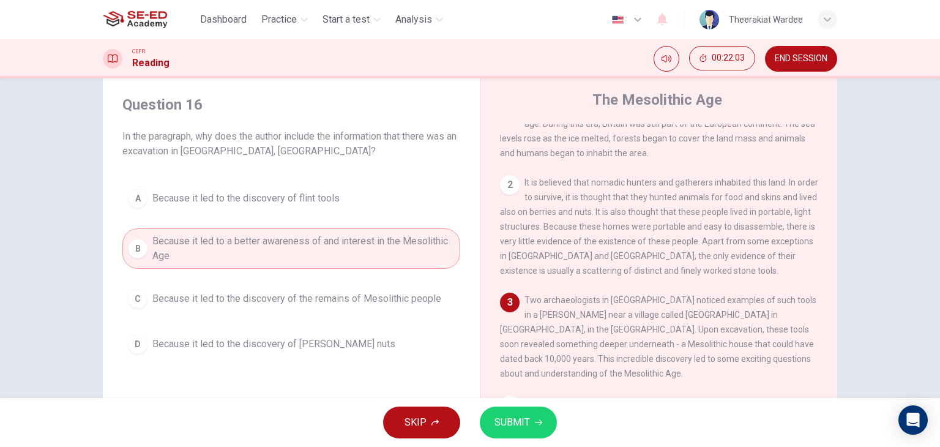
click at [515, 421] on span "SUBMIT" at bounding box center [513, 422] width 36 height 17
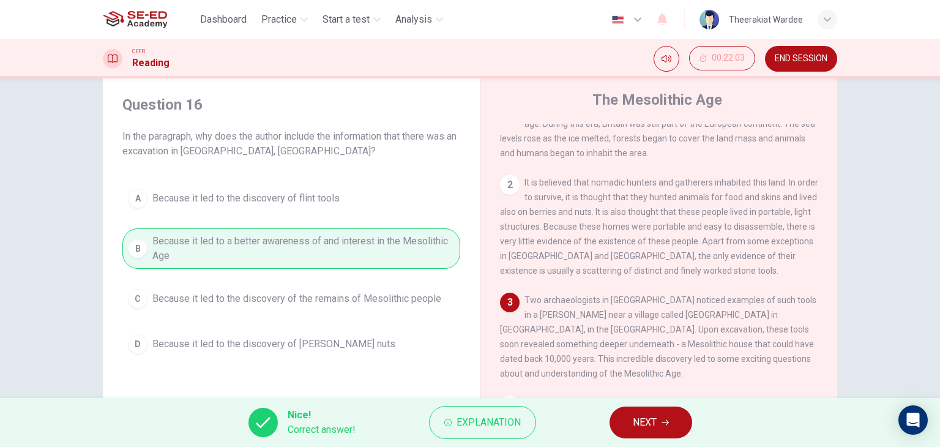
click at [662, 424] on icon "button" at bounding box center [665, 422] width 7 height 7
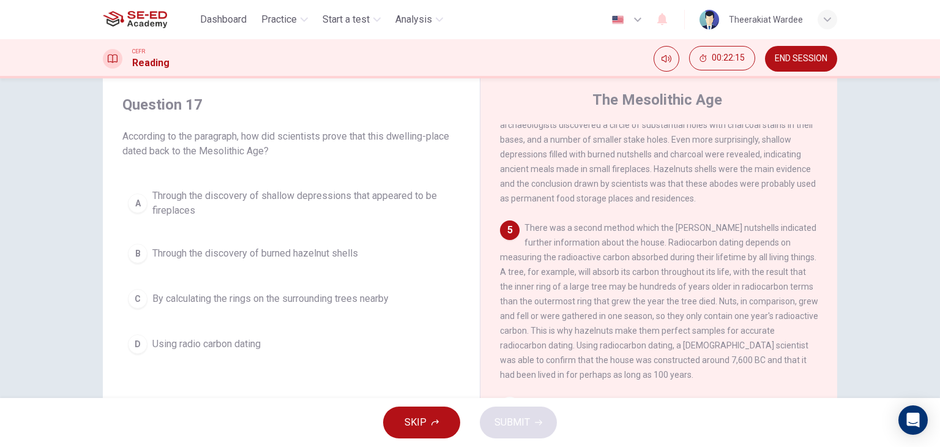
scroll to position [342, 0]
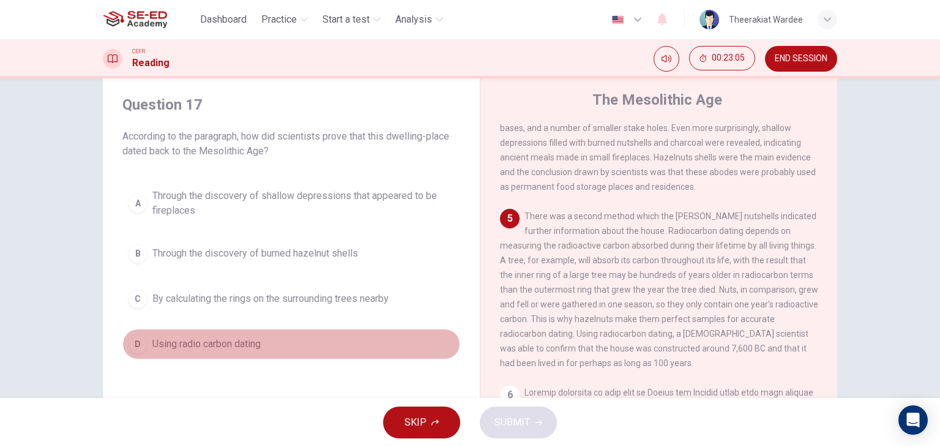
click at [206, 337] on span "Using radio carbon dating" at bounding box center [206, 344] width 108 height 15
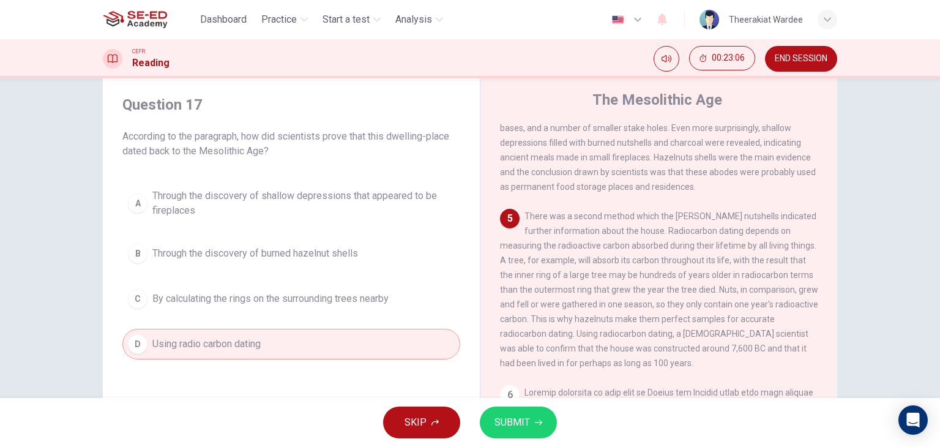
click at [505, 422] on span "SUBMIT" at bounding box center [513, 422] width 36 height 17
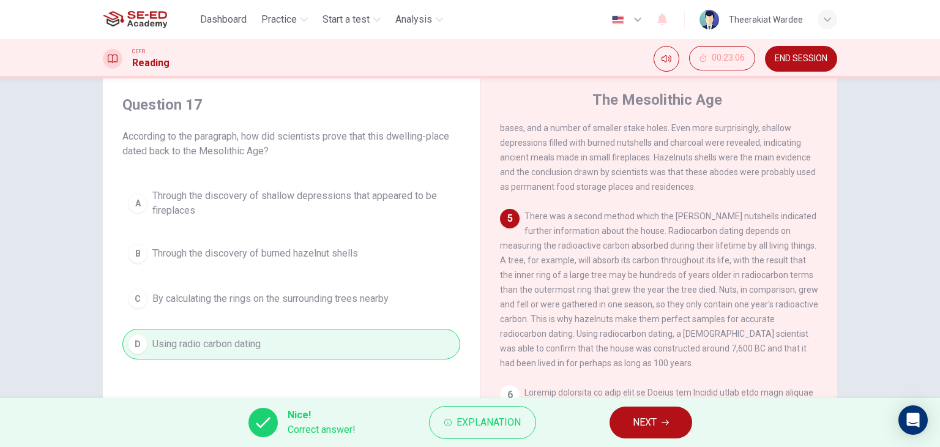
click at [644, 419] on span "NEXT" at bounding box center [645, 422] width 24 height 17
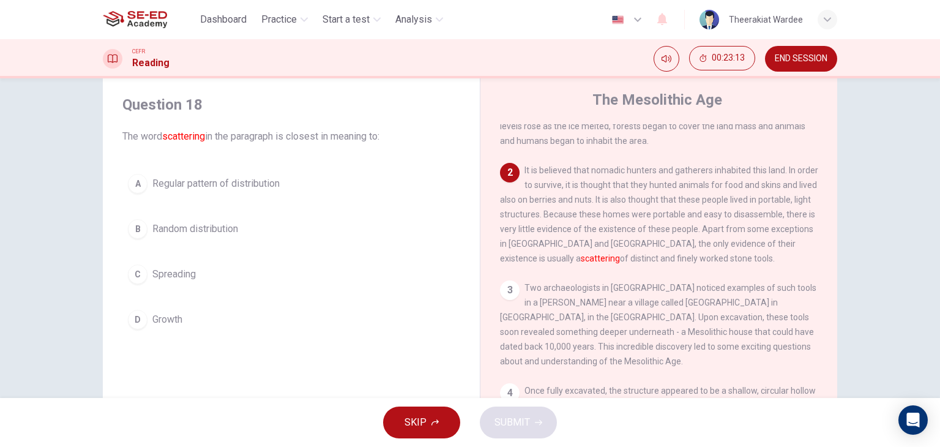
scroll to position [0, 0]
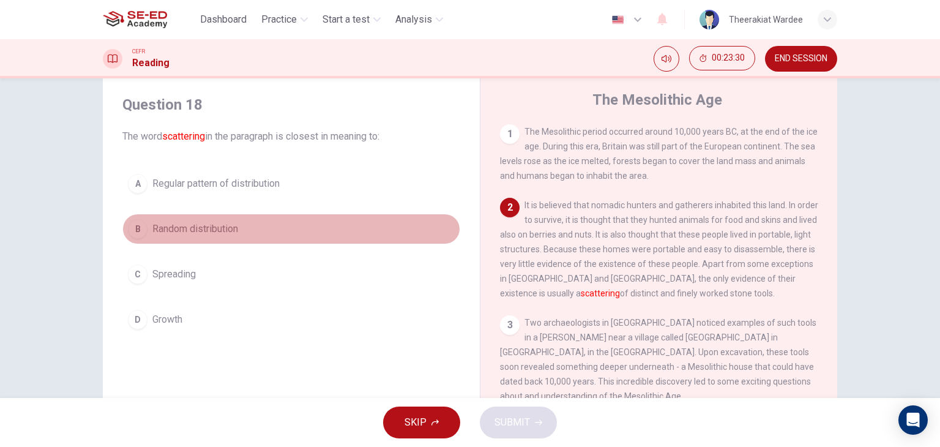
click at [219, 233] on span "Random distribution" at bounding box center [195, 229] width 86 height 15
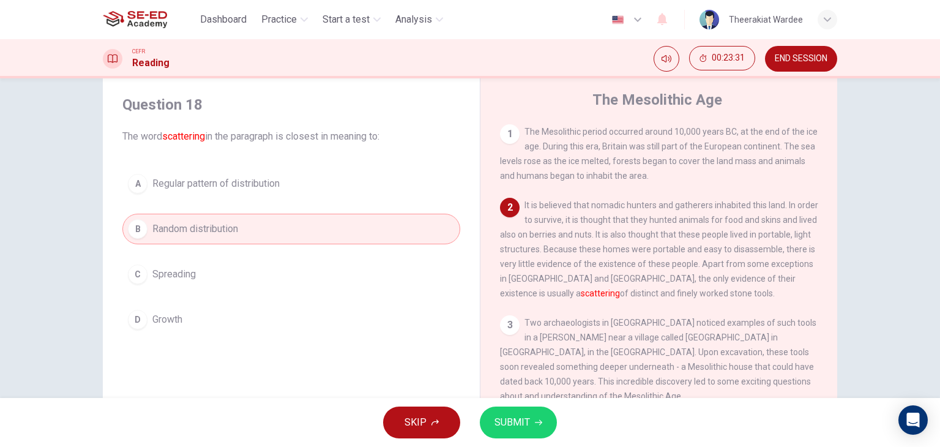
click at [539, 426] on icon "button" at bounding box center [538, 422] width 7 height 7
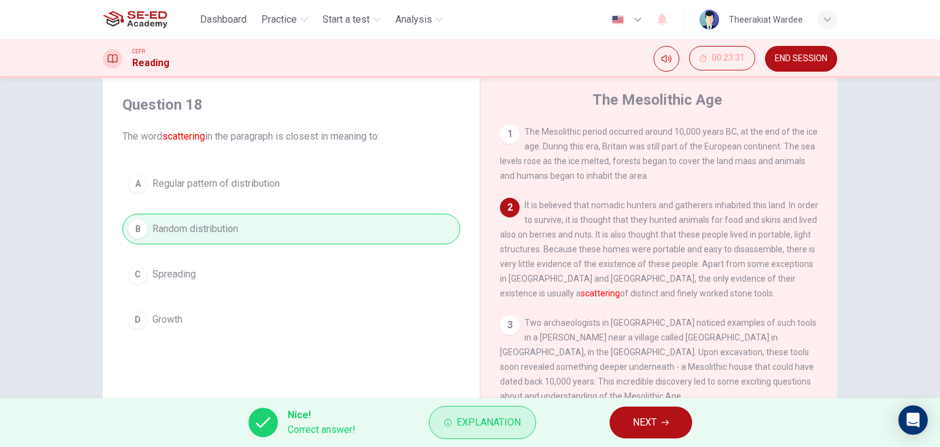
click at [495, 407] on button "Explanation" at bounding box center [482, 422] width 107 height 33
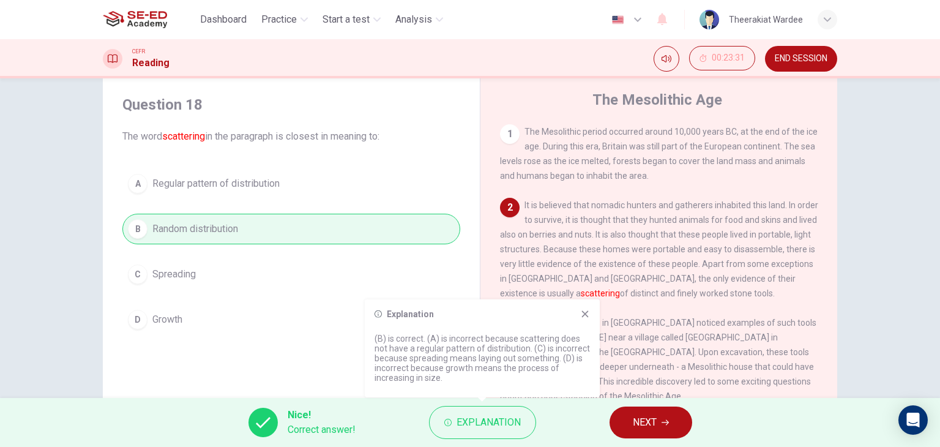
click at [595, 315] on div "Explanation (B) is correct. (A) is incorrect because scattering does not have a…" at bounding box center [482, 348] width 235 height 98
click at [585, 317] on icon at bounding box center [585, 314] width 10 height 10
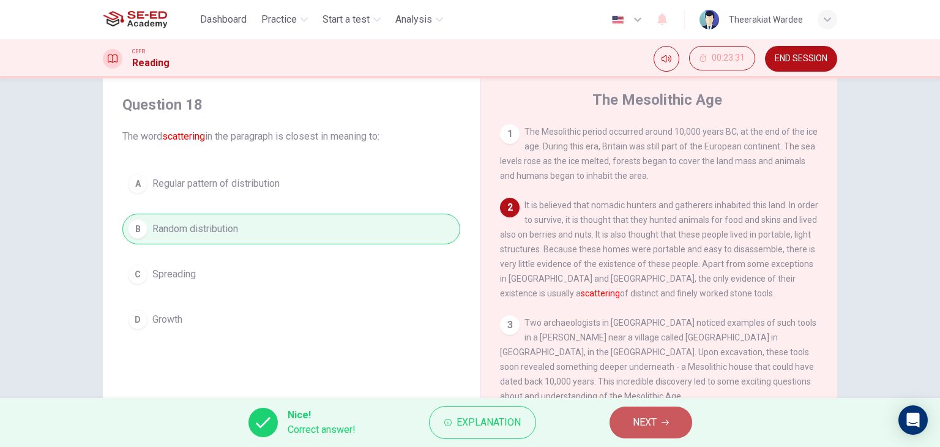
click at [653, 427] on span "NEXT" at bounding box center [645, 422] width 24 height 17
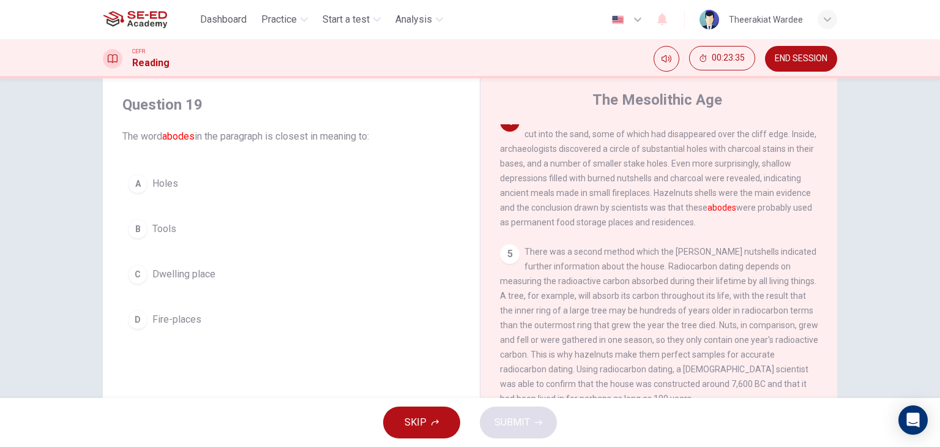
scroll to position [184, 0]
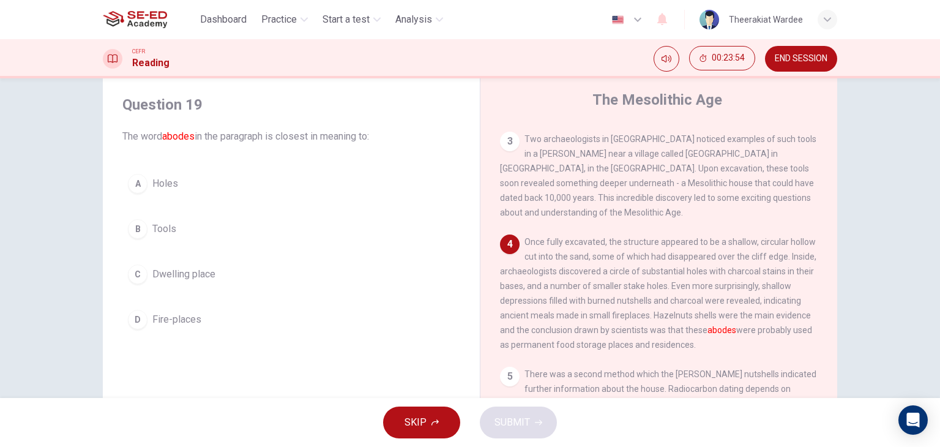
click at [162, 222] on span "Tools" at bounding box center [164, 229] width 24 height 15
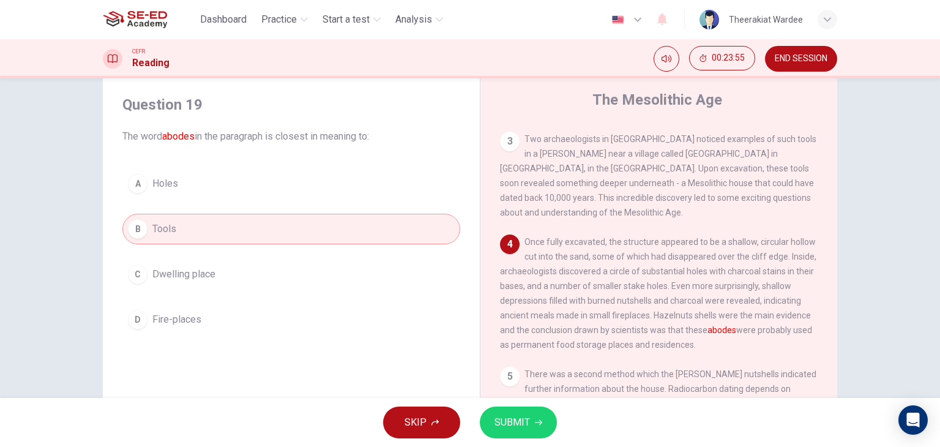
click at [530, 422] on button "SUBMIT" at bounding box center [518, 423] width 77 height 32
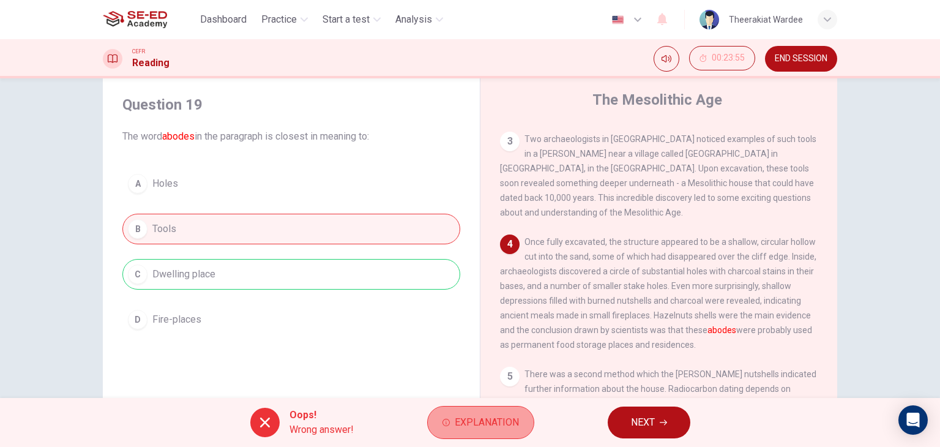
click at [506, 420] on span "Explanation" at bounding box center [487, 422] width 64 height 17
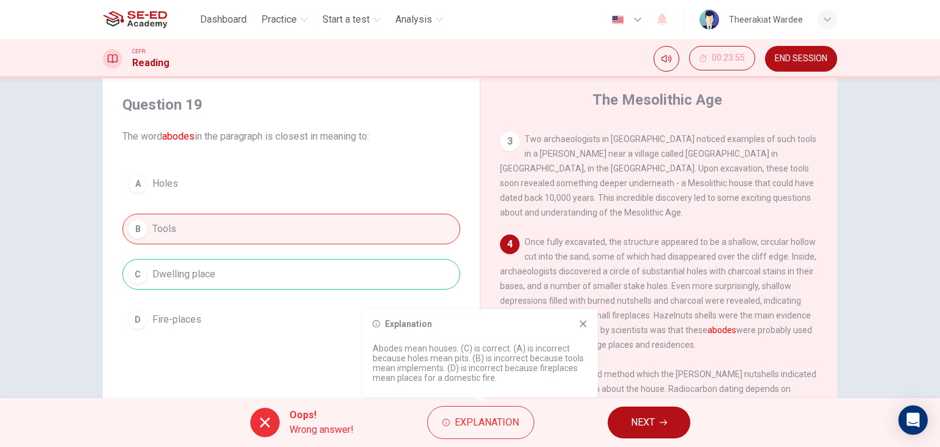
click at [583, 324] on icon at bounding box center [584, 324] width 10 height 10
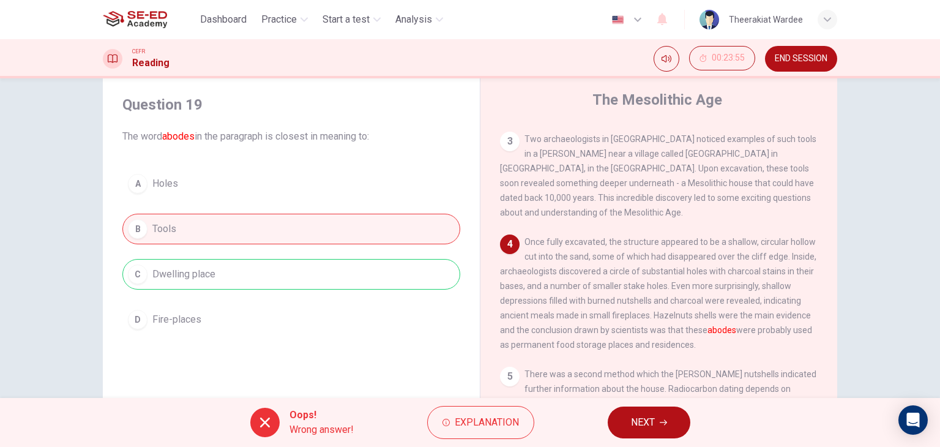
click at [646, 419] on span "NEXT" at bounding box center [643, 422] width 24 height 17
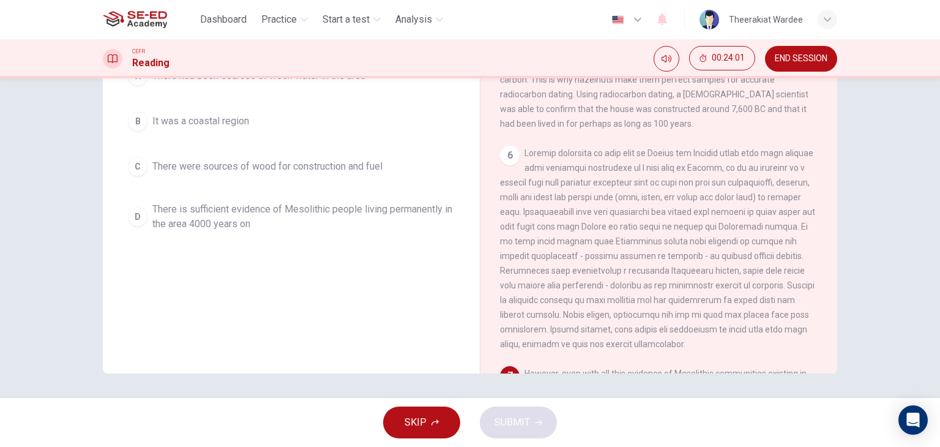
scroll to position [581, 0]
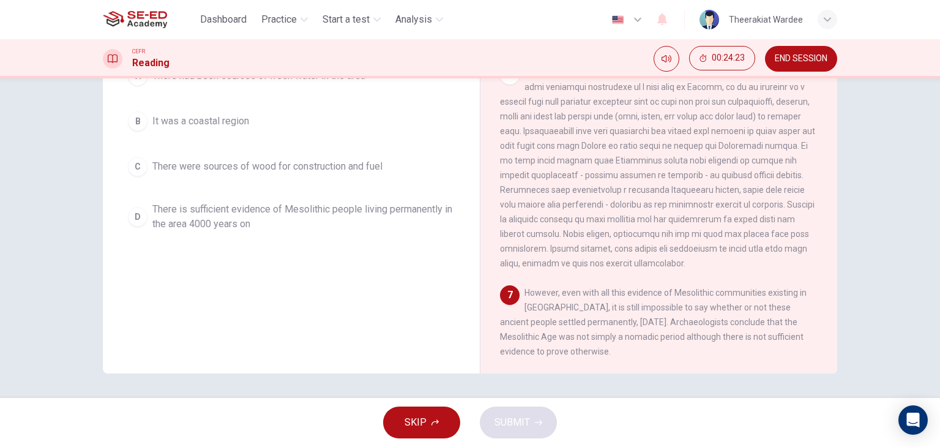
click at [272, 211] on span "There is sufficient evidence of Mesolithic people living permanently in the are…" at bounding box center [303, 216] width 302 height 29
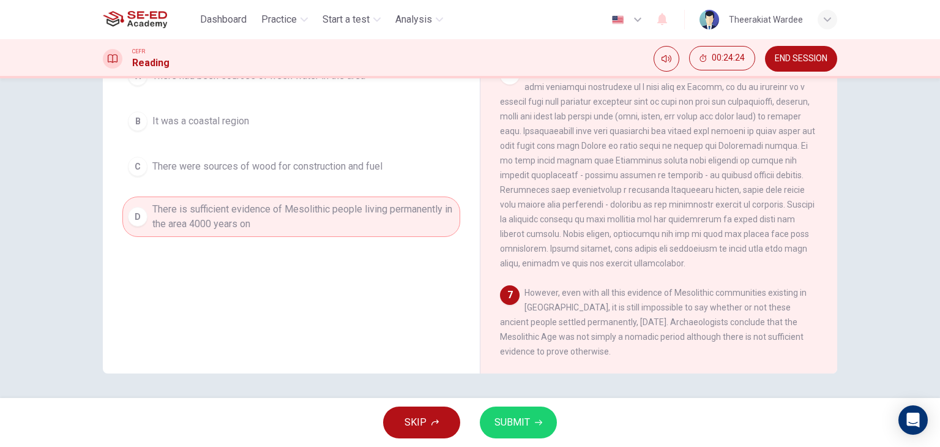
click at [529, 416] on button "SUBMIT" at bounding box center [518, 423] width 77 height 32
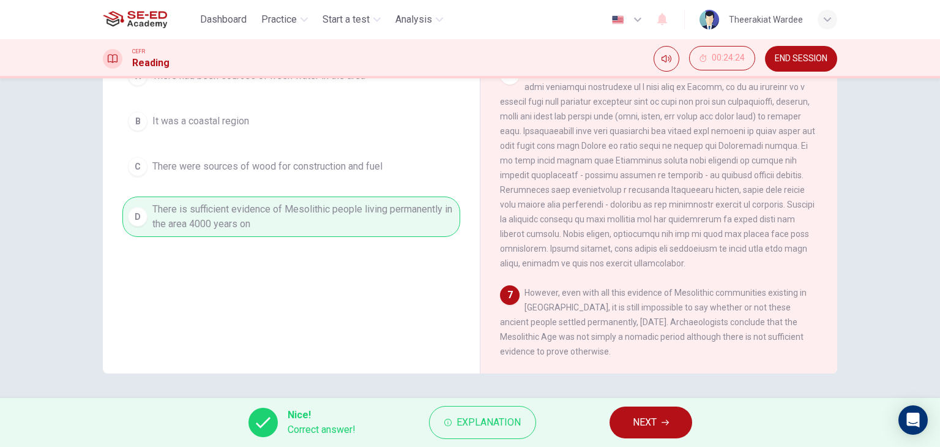
click at [647, 419] on span "NEXT" at bounding box center [645, 422] width 24 height 17
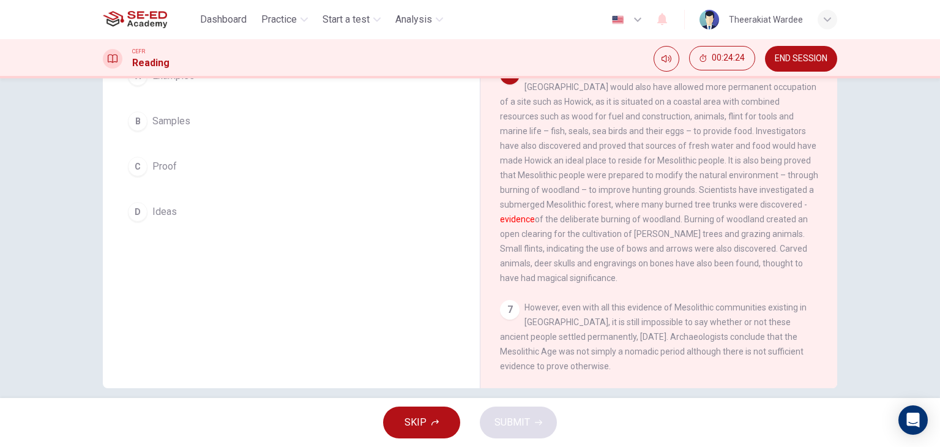
scroll to position [0, 0]
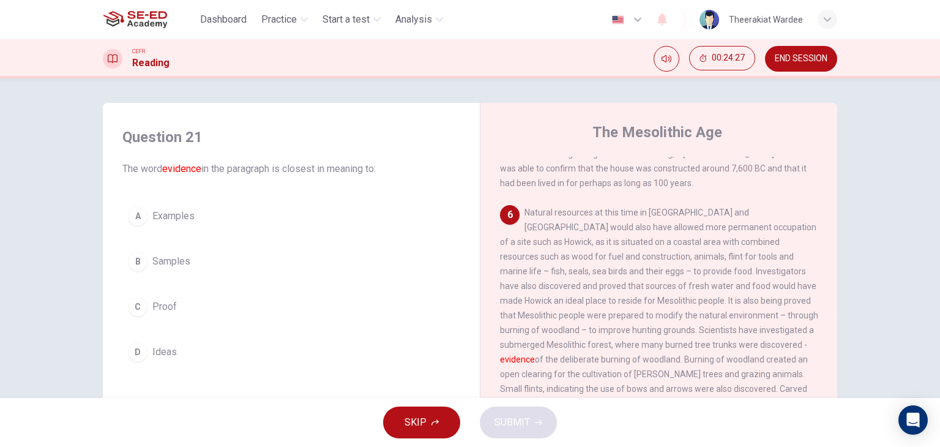
click at [152, 304] on span "Proof" at bounding box center [164, 306] width 24 height 15
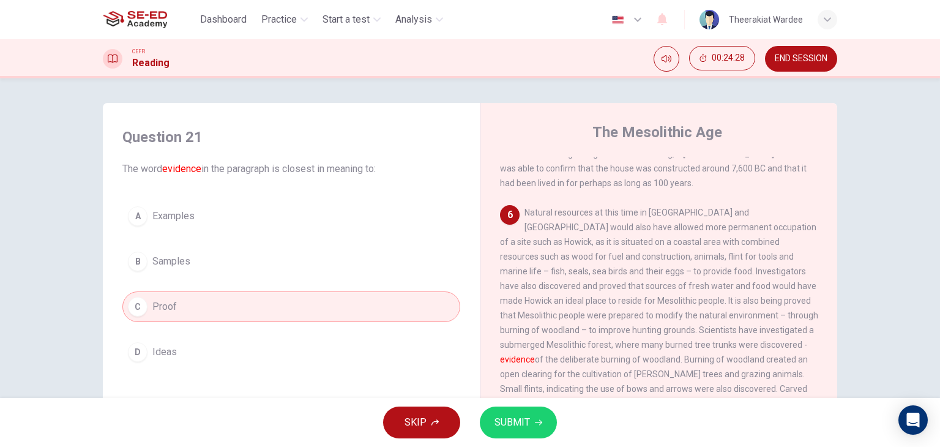
click at [527, 429] on span "SUBMIT" at bounding box center [513, 422] width 36 height 17
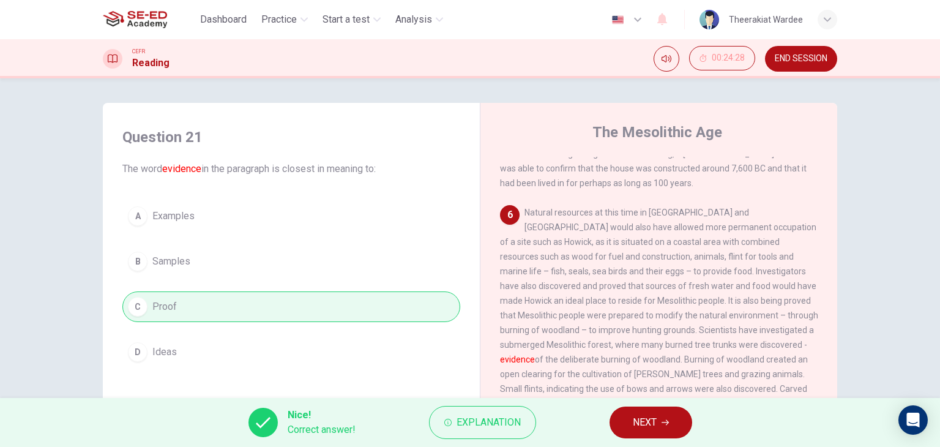
click at [650, 420] on span "NEXT" at bounding box center [645, 422] width 24 height 17
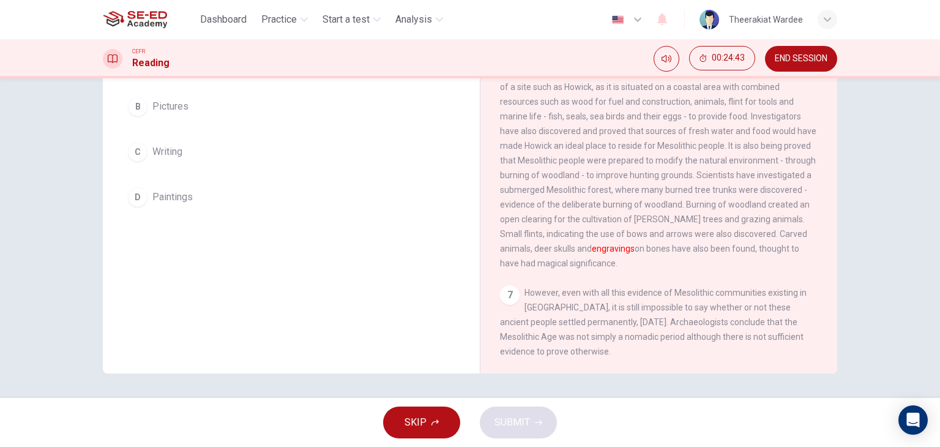
scroll to position [520, 0]
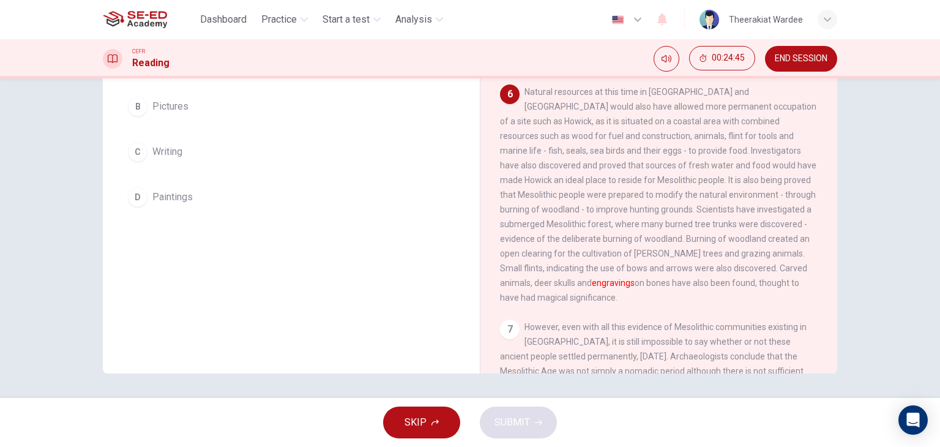
click at [154, 204] on button "D Paintings" at bounding box center [291, 197] width 338 height 31
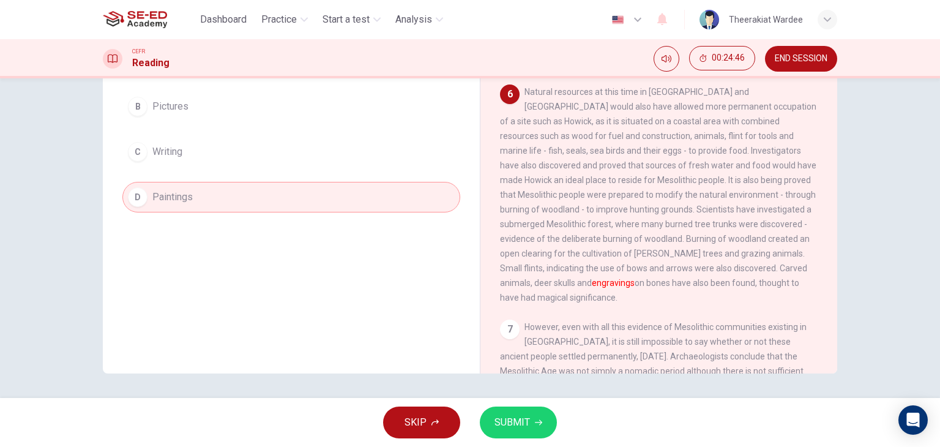
click at [527, 427] on span "SUBMIT" at bounding box center [513, 422] width 36 height 17
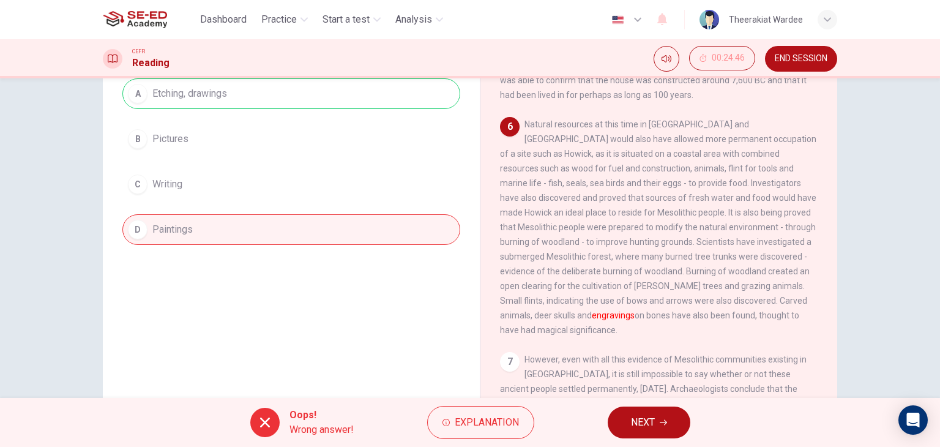
scroll to position [61, 0]
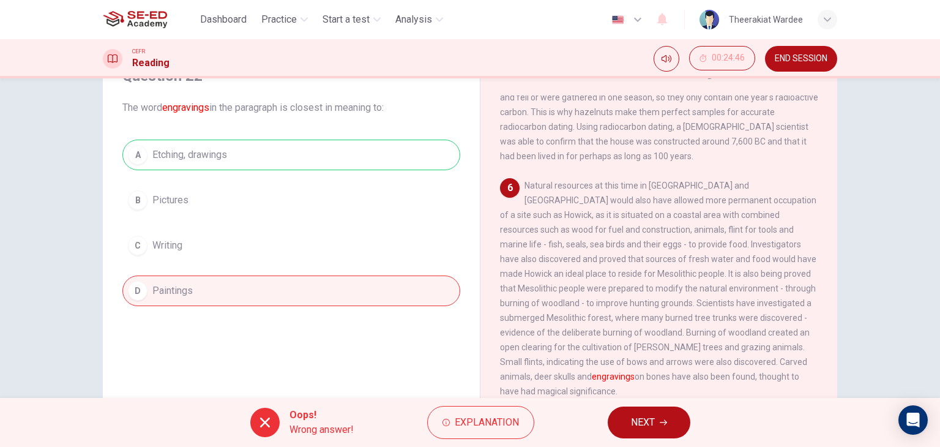
click at [665, 415] on button "NEXT" at bounding box center [649, 423] width 83 height 32
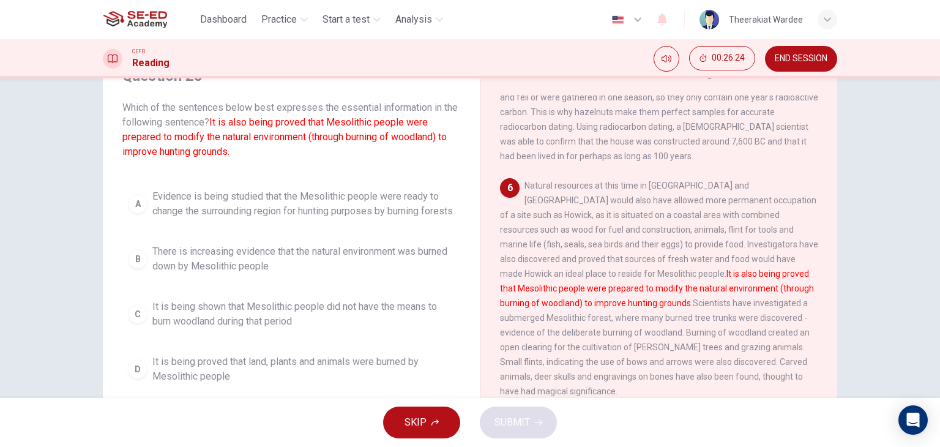
click at [254, 384] on span "It is being proved that land, plants and animals were burned by Mesolithic peop…" at bounding box center [303, 369] width 302 height 29
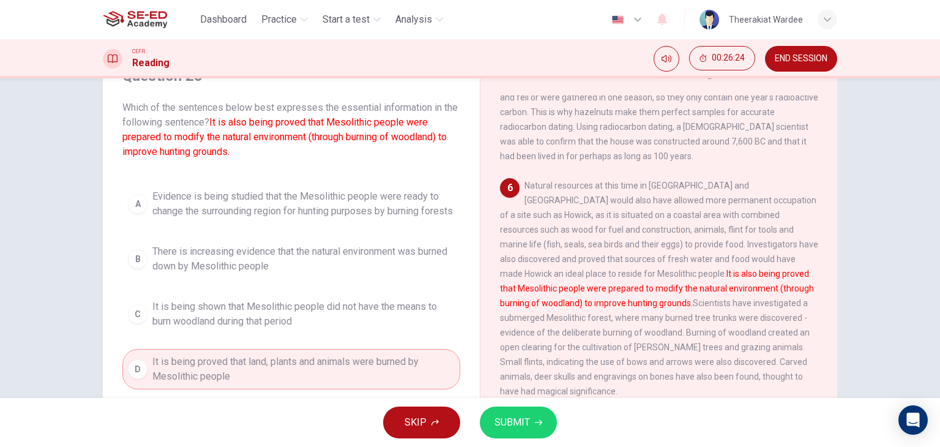
click at [544, 426] on button "SUBMIT" at bounding box center [518, 423] width 77 height 32
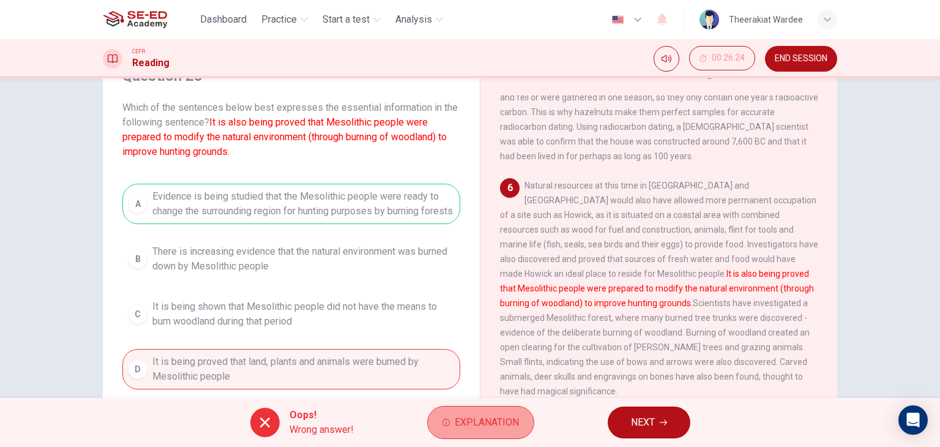
click at [509, 415] on span "Explanation" at bounding box center [487, 422] width 64 height 17
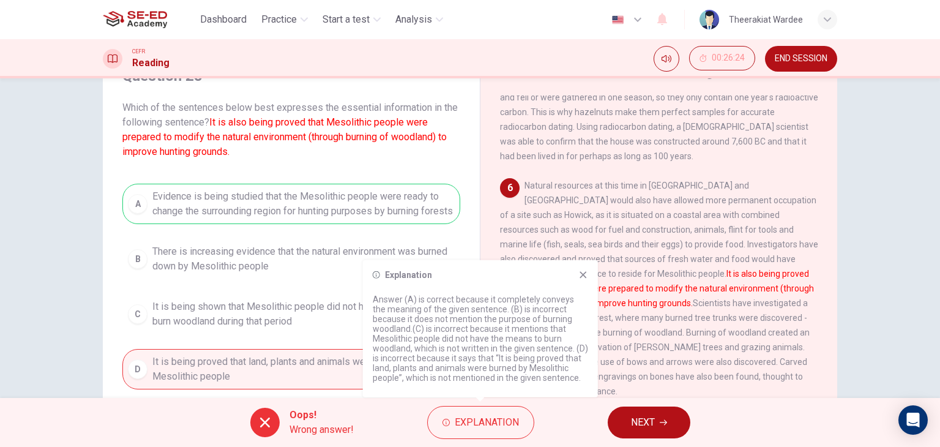
click at [582, 276] on icon at bounding box center [583, 274] width 7 height 7
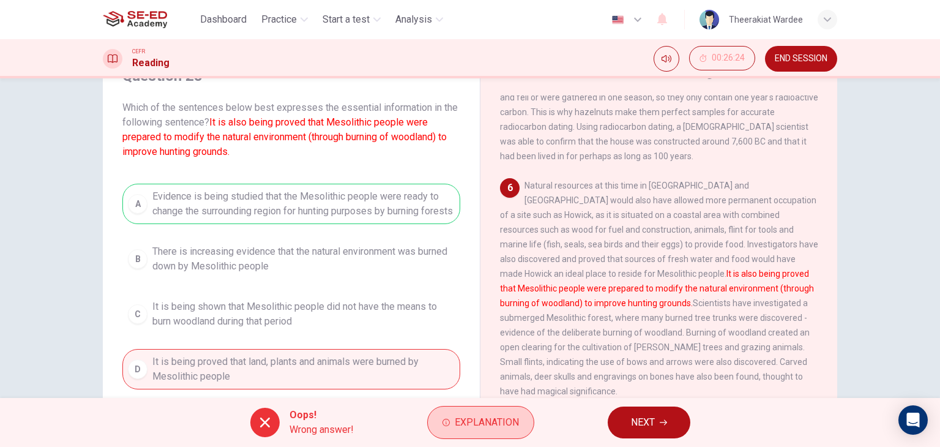
click at [502, 422] on span "Explanation" at bounding box center [487, 422] width 64 height 17
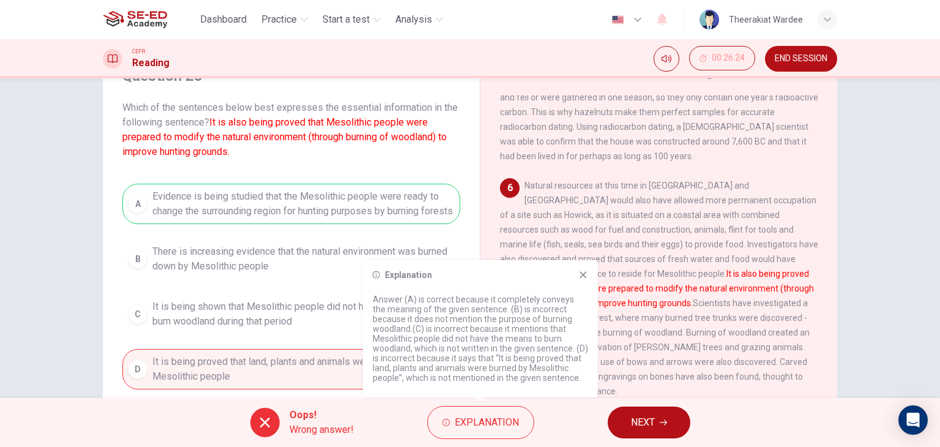
click at [580, 272] on icon at bounding box center [584, 275] width 10 height 10
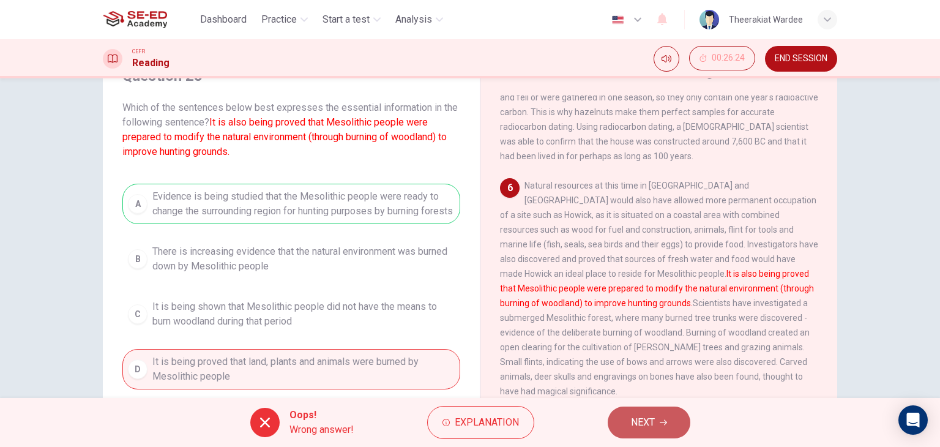
click at [649, 429] on span "NEXT" at bounding box center [643, 422] width 24 height 17
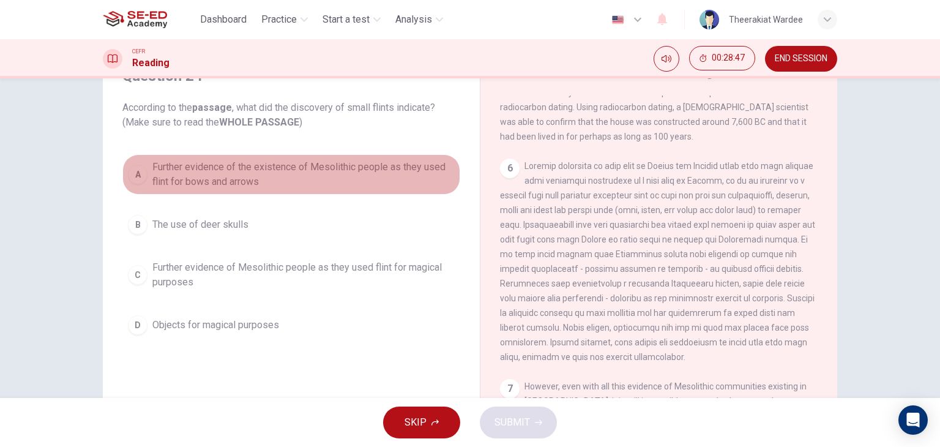
click at [190, 184] on span "Further evidence of the existence of Mesolithic people as they used flint for b…" at bounding box center [303, 174] width 302 height 29
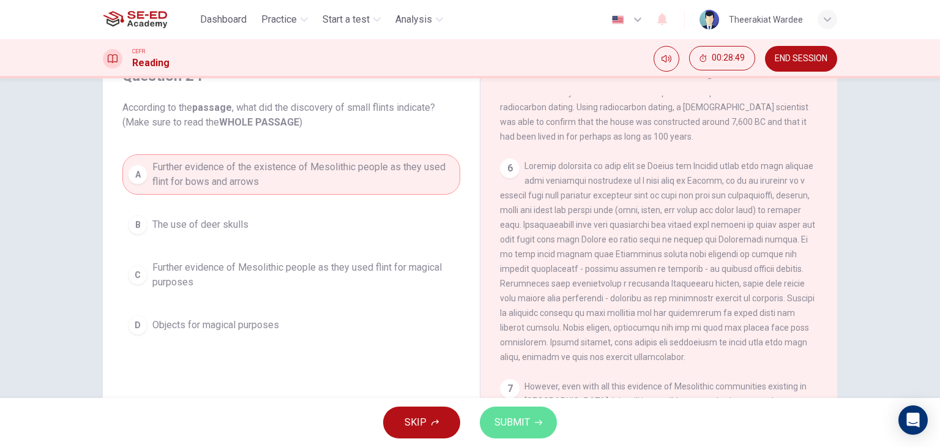
click at [519, 416] on span "SUBMIT" at bounding box center [513, 422] width 36 height 17
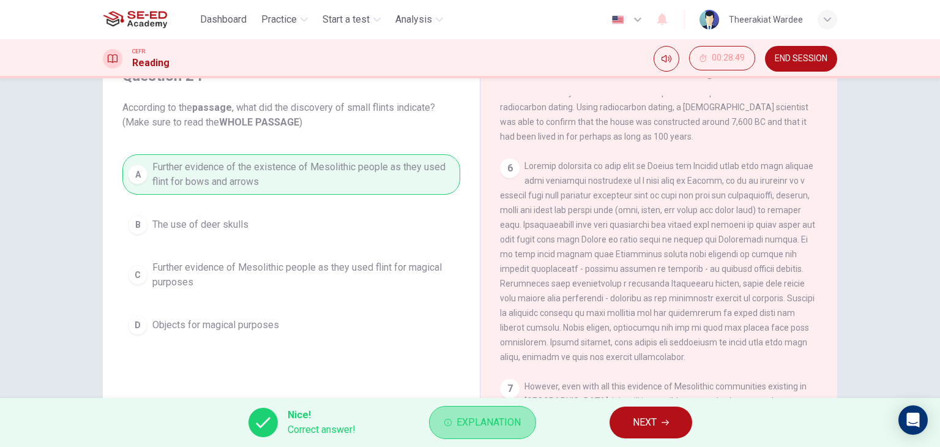
click at [500, 420] on span "Explanation" at bounding box center [489, 422] width 64 height 17
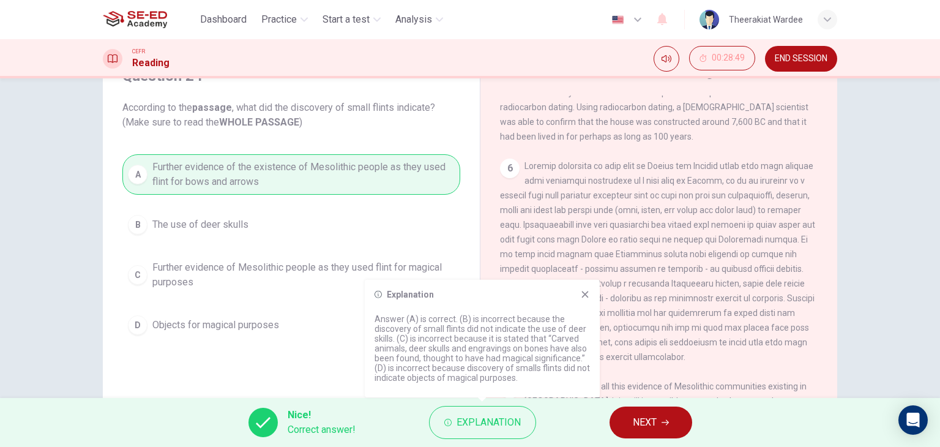
click at [582, 298] on icon at bounding box center [585, 295] width 10 height 10
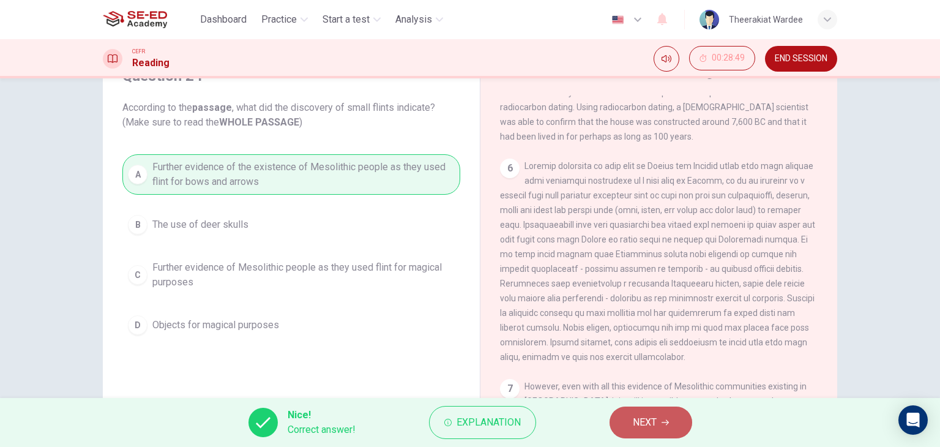
click at [661, 421] on button "NEXT" at bounding box center [651, 423] width 83 height 32
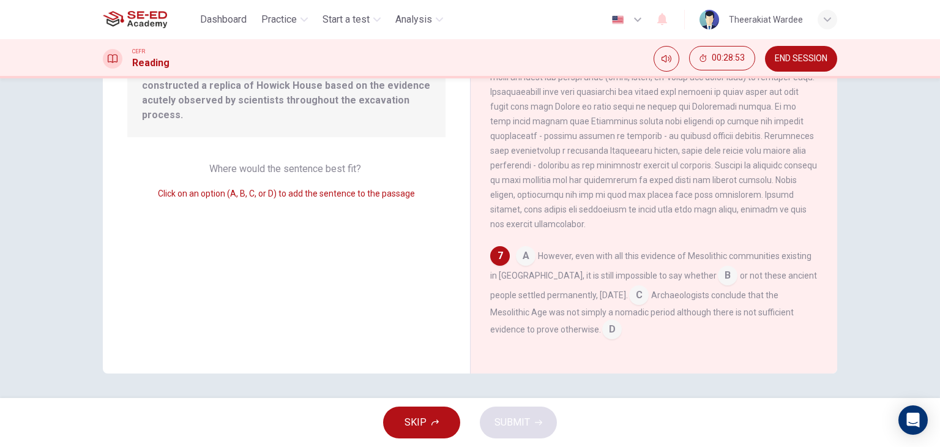
scroll to position [94, 0]
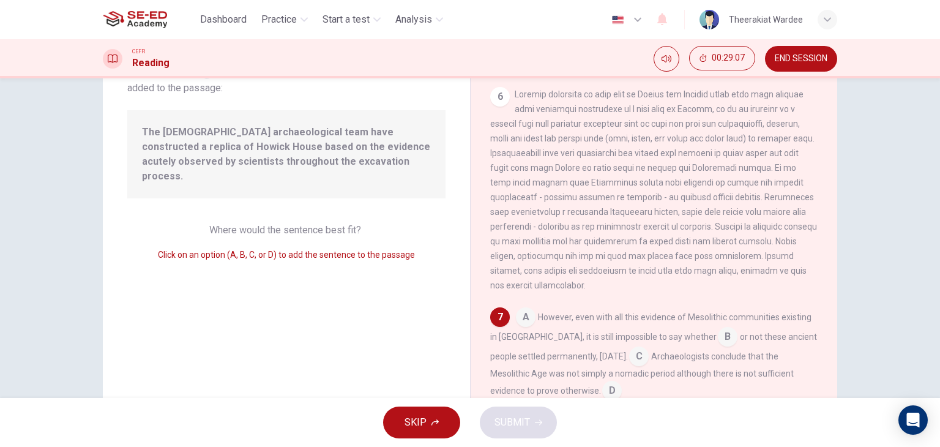
click at [520, 313] on input at bounding box center [526, 319] width 20 height 20
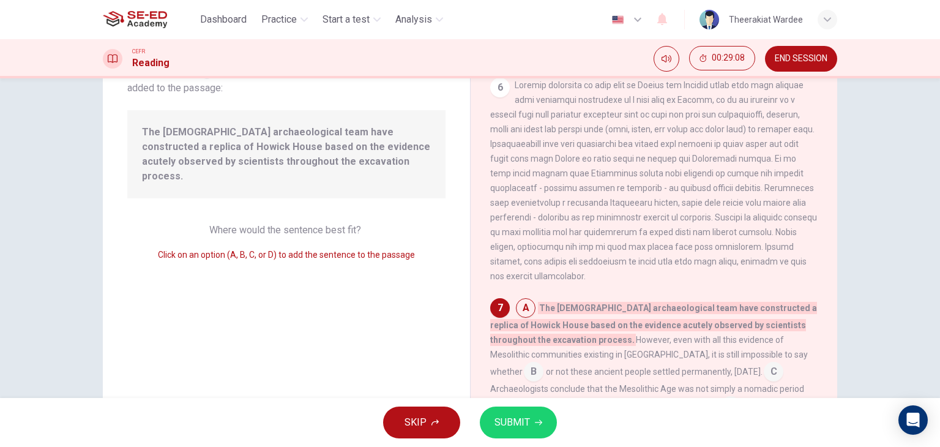
click at [525, 418] on span "SUBMIT" at bounding box center [513, 422] width 36 height 17
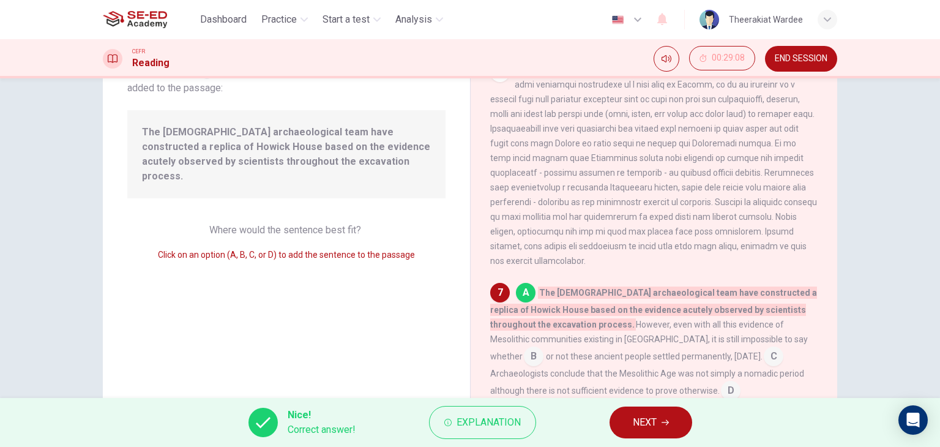
scroll to position [617, 0]
click at [669, 412] on button "NEXT" at bounding box center [651, 423] width 83 height 32
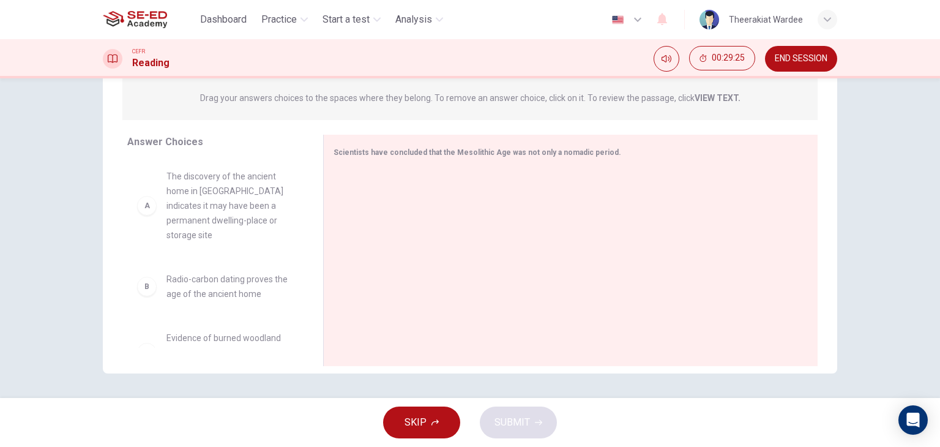
scroll to position [94, 0]
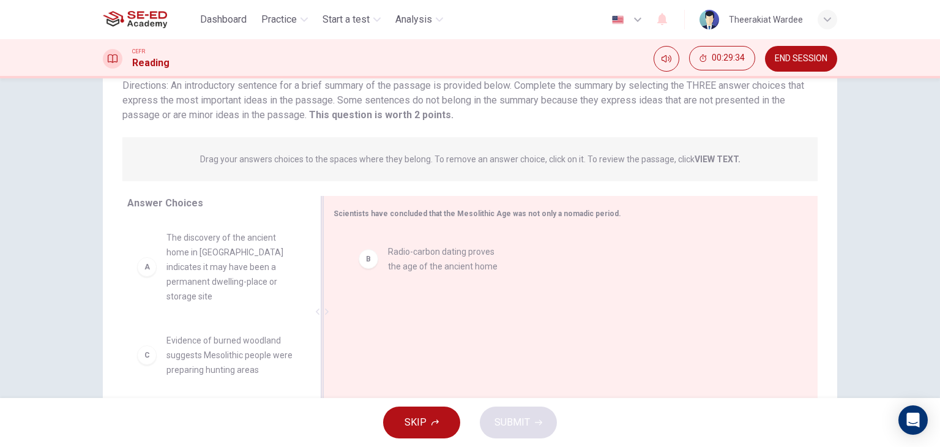
drag, startPoint x: 218, startPoint y: 340, endPoint x: 457, endPoint y: 258, distance: 252.5
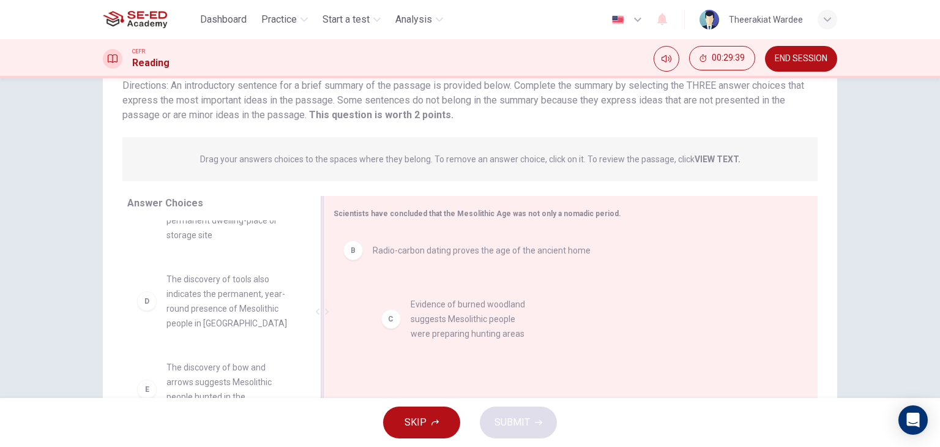
drag, startPoint x: 234, startPoint y: 285, endPoint x: 486, endPoint y: 326, distance: 255.6
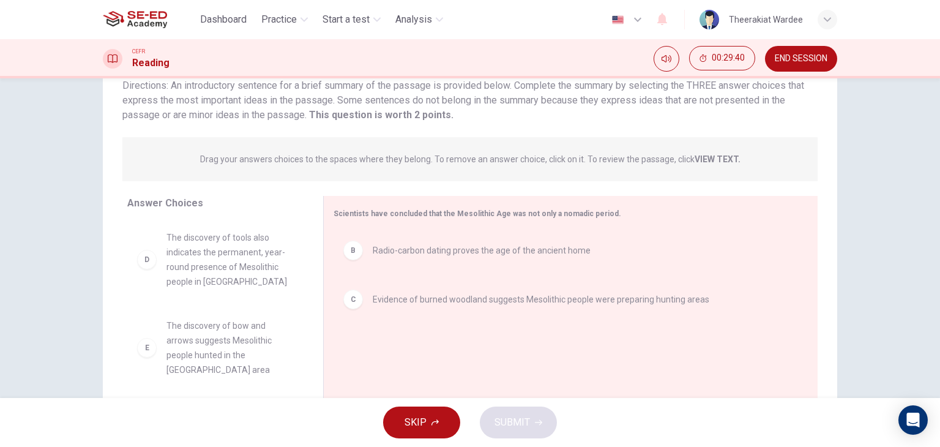
scroll to position [122, 0]
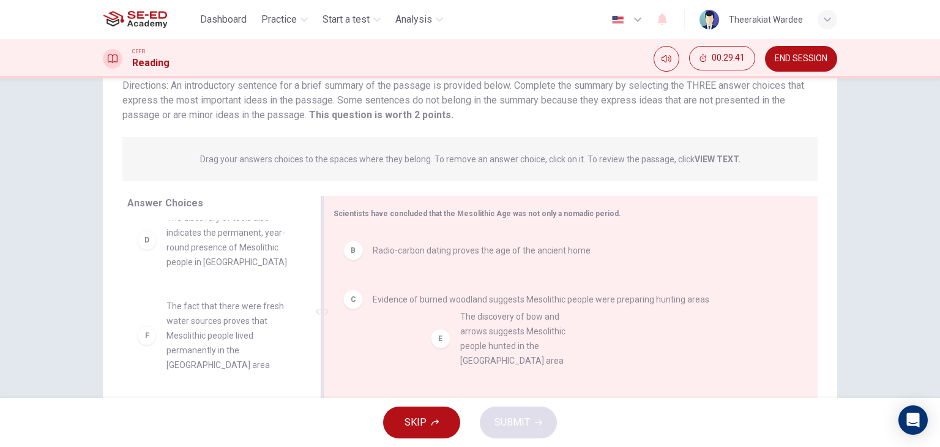
drag, startPoint x: 236, startPoint y: 319, endPoint x: 527, endPoint y: 344, distance: 291.9
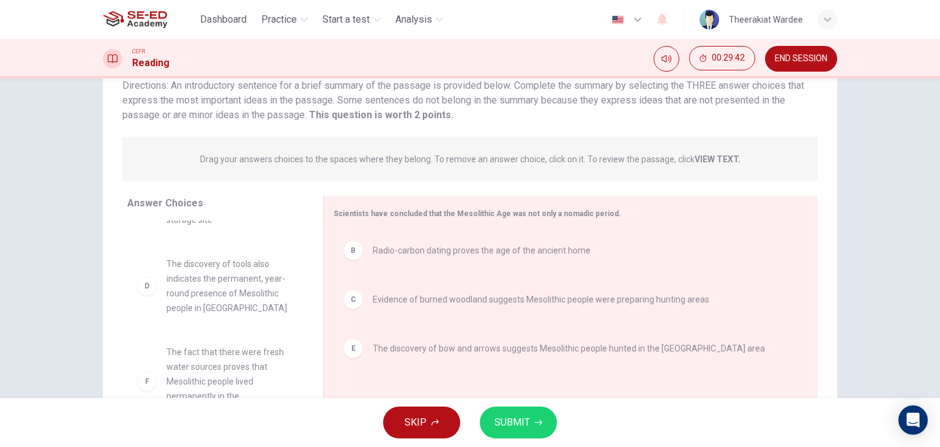
scroll to position [66, 0]
click at [520, 412] on button "SUBMIT" at bounding box center [518, 423] width 77 height 32
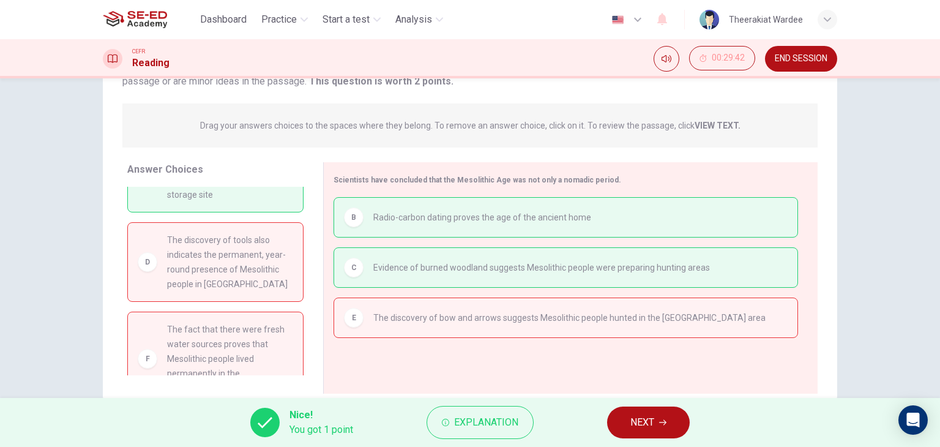
scroll to position [155, 0]
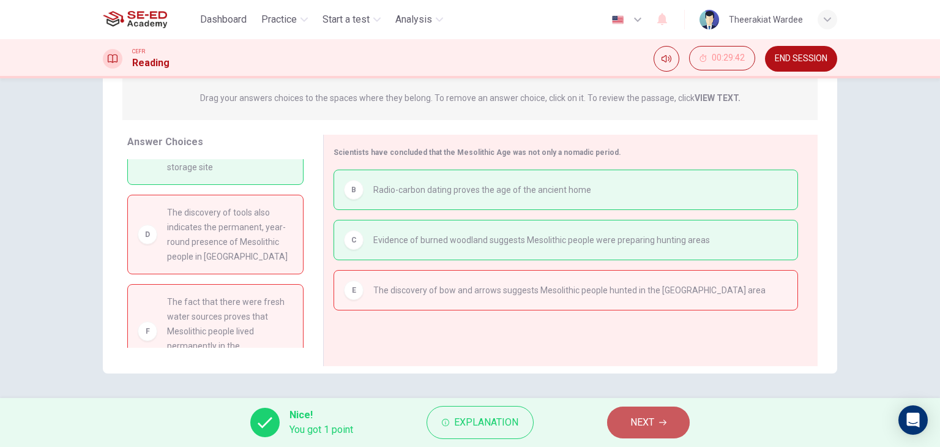
click at [650, 421] on span "NEXT" at bounding box center [643, 422] width 24 height 17
